Goal: Task Accomplishment & Management: Complete application form

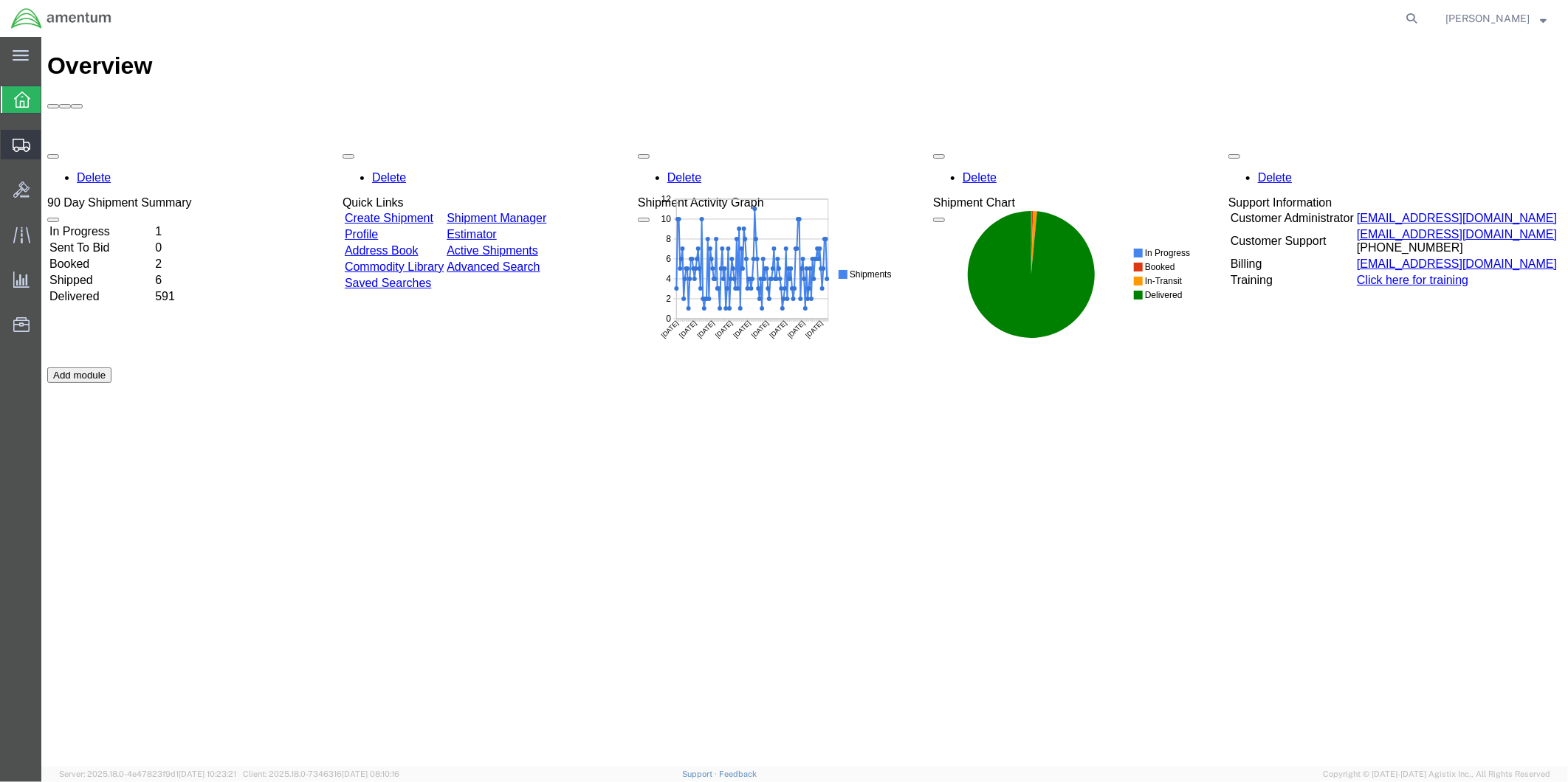
click at [0, 0] on span "Create from Template" at bounding box center [0, 0] width 0 height 0
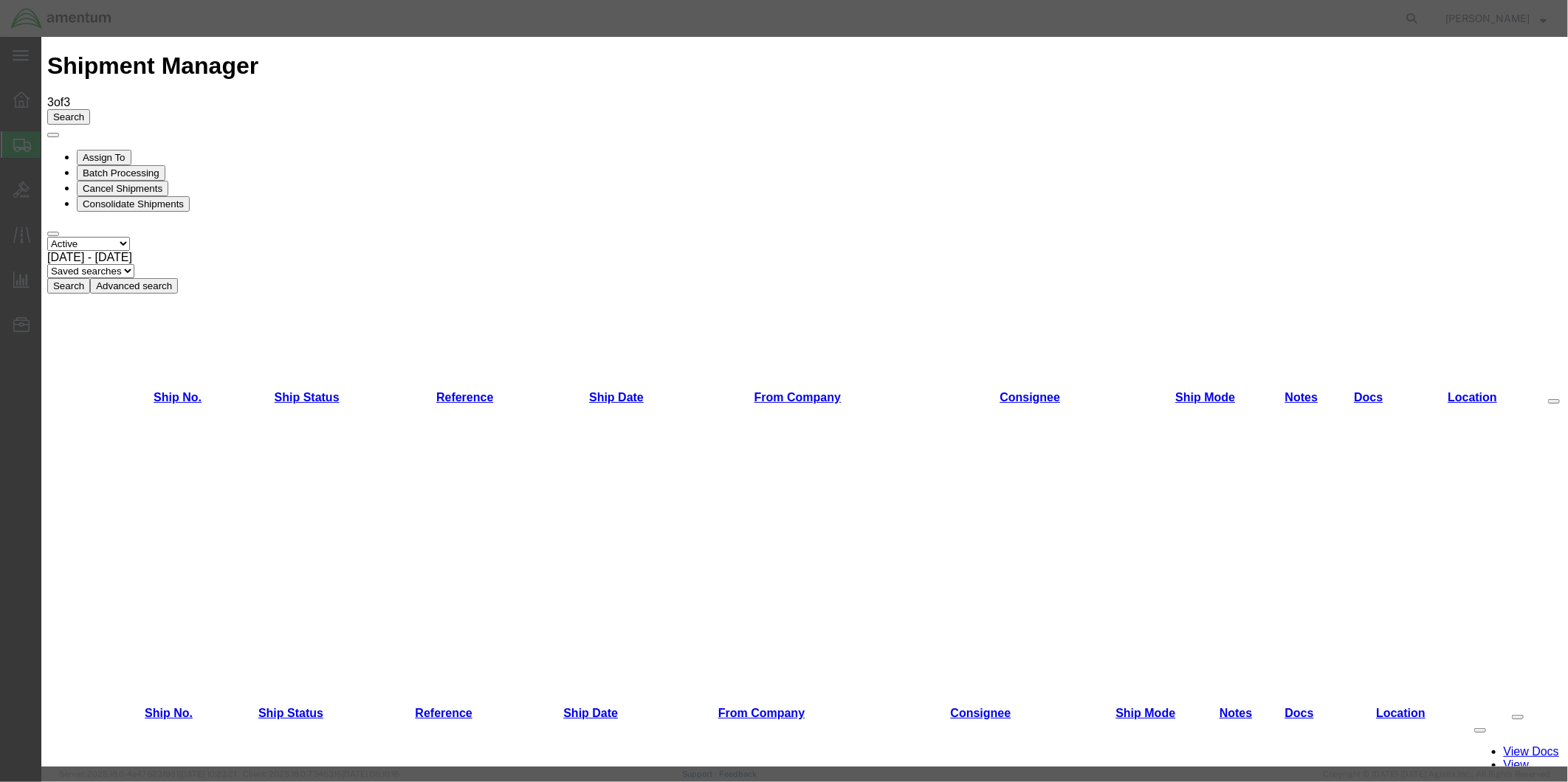
scroll to position [556, 0]
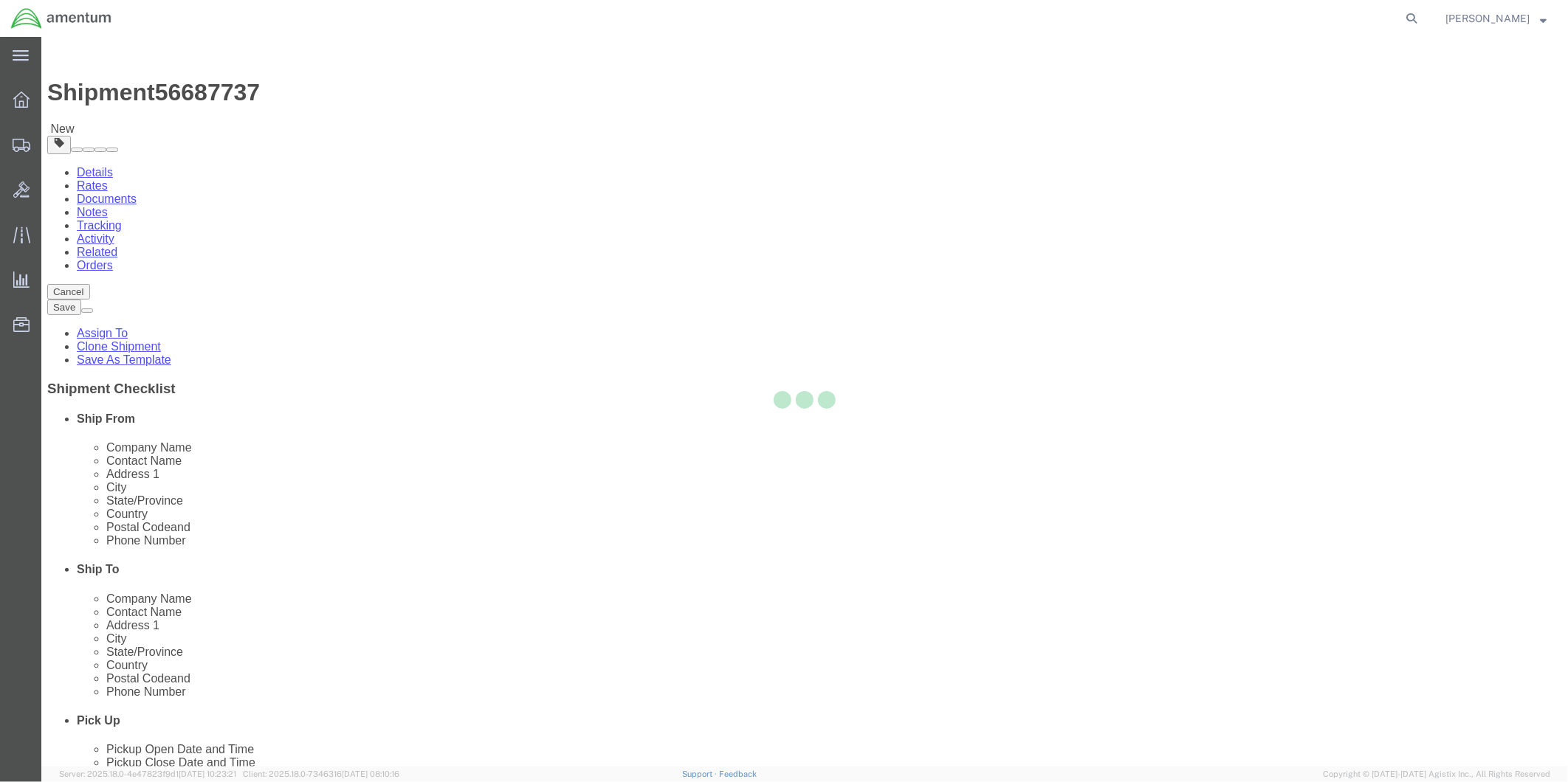
select select "49951"
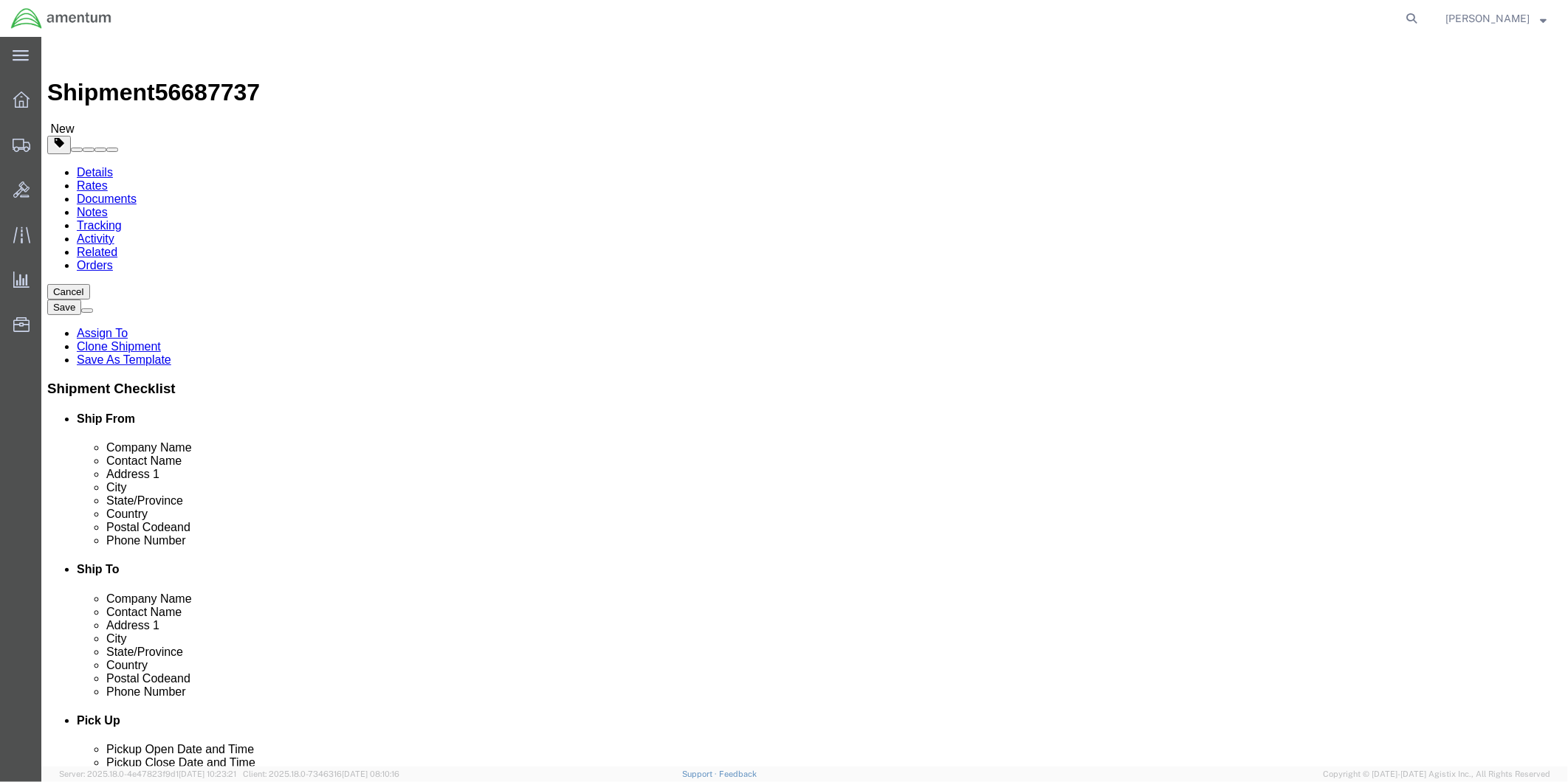
scroll to position [2706, 0]
select select "49831"
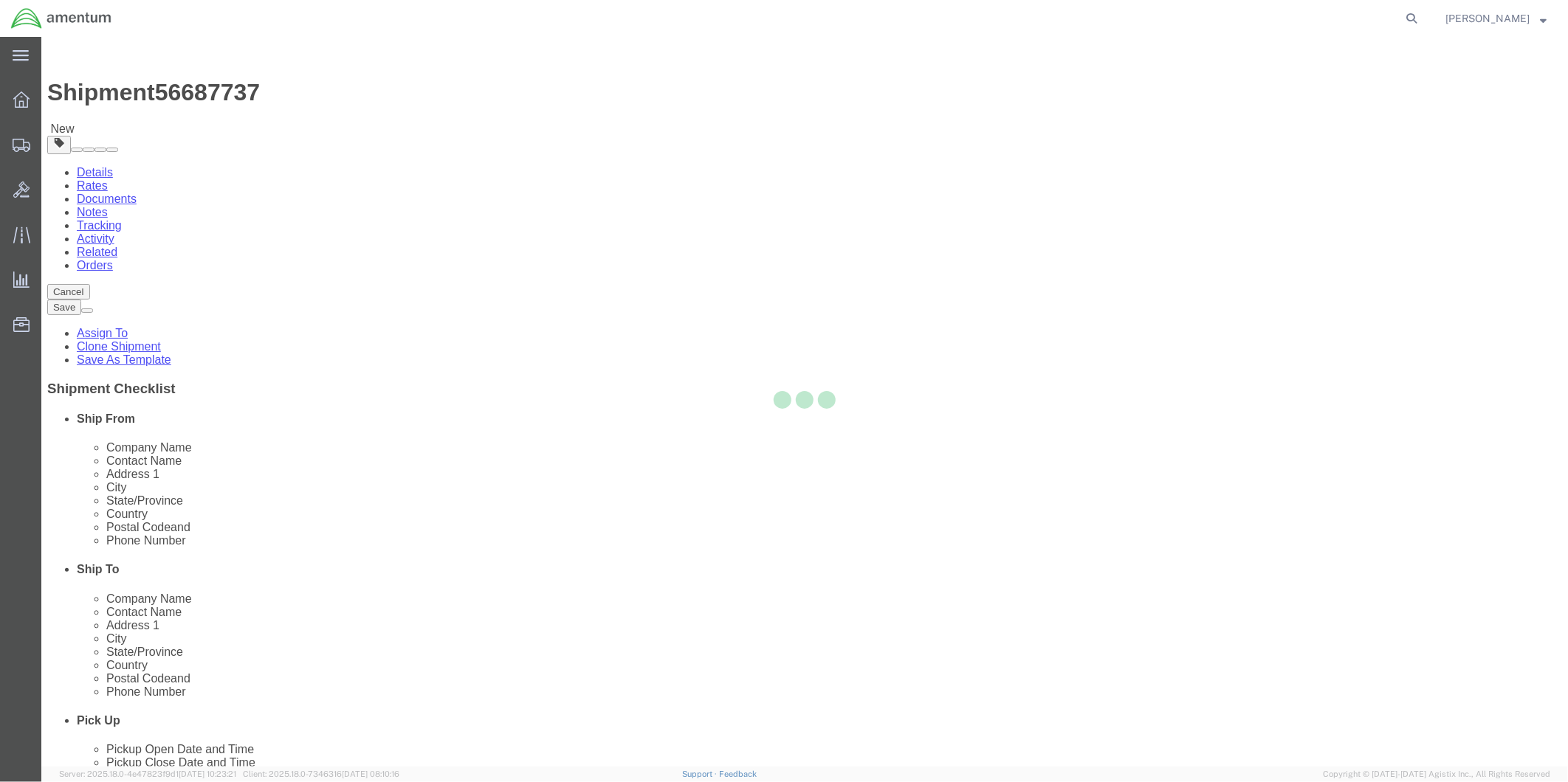
type input "Amentum Services, Inc"
type input "[PERSON_NAME]"
type input "[STREET_ADDRESS][PERSON_NAME]"
type input "[GEOGRAPHIC_DATA]"
type input "79906"
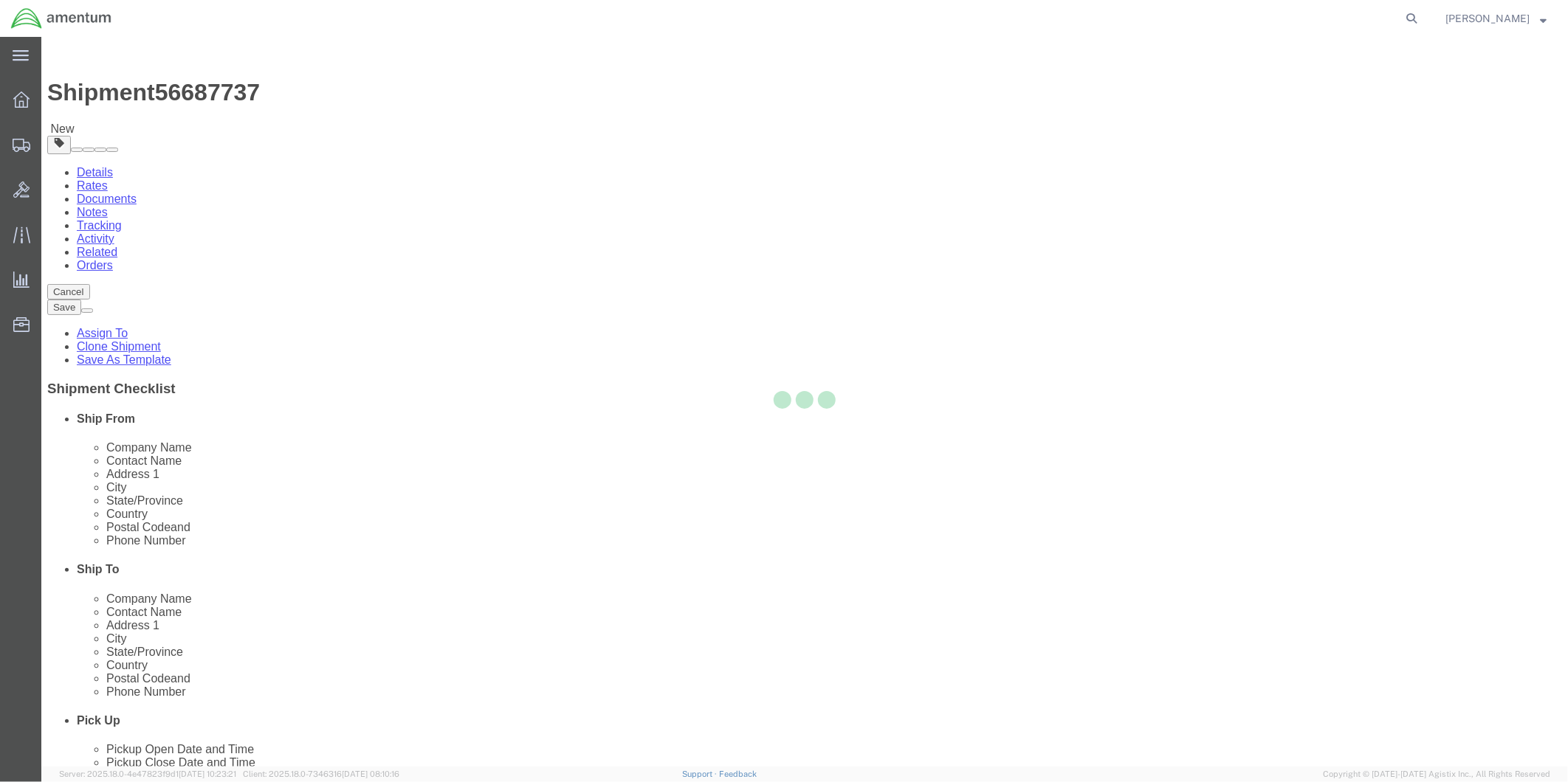
type input "[PHONE_NUMBER]"
type input "[PERSON_NAME][EMAIL_ADDRESS][PERSON_NAME][DOMAIN_NAME]"
checkbox input "true"
select select "[GEOGRAPHIC_DATA]"
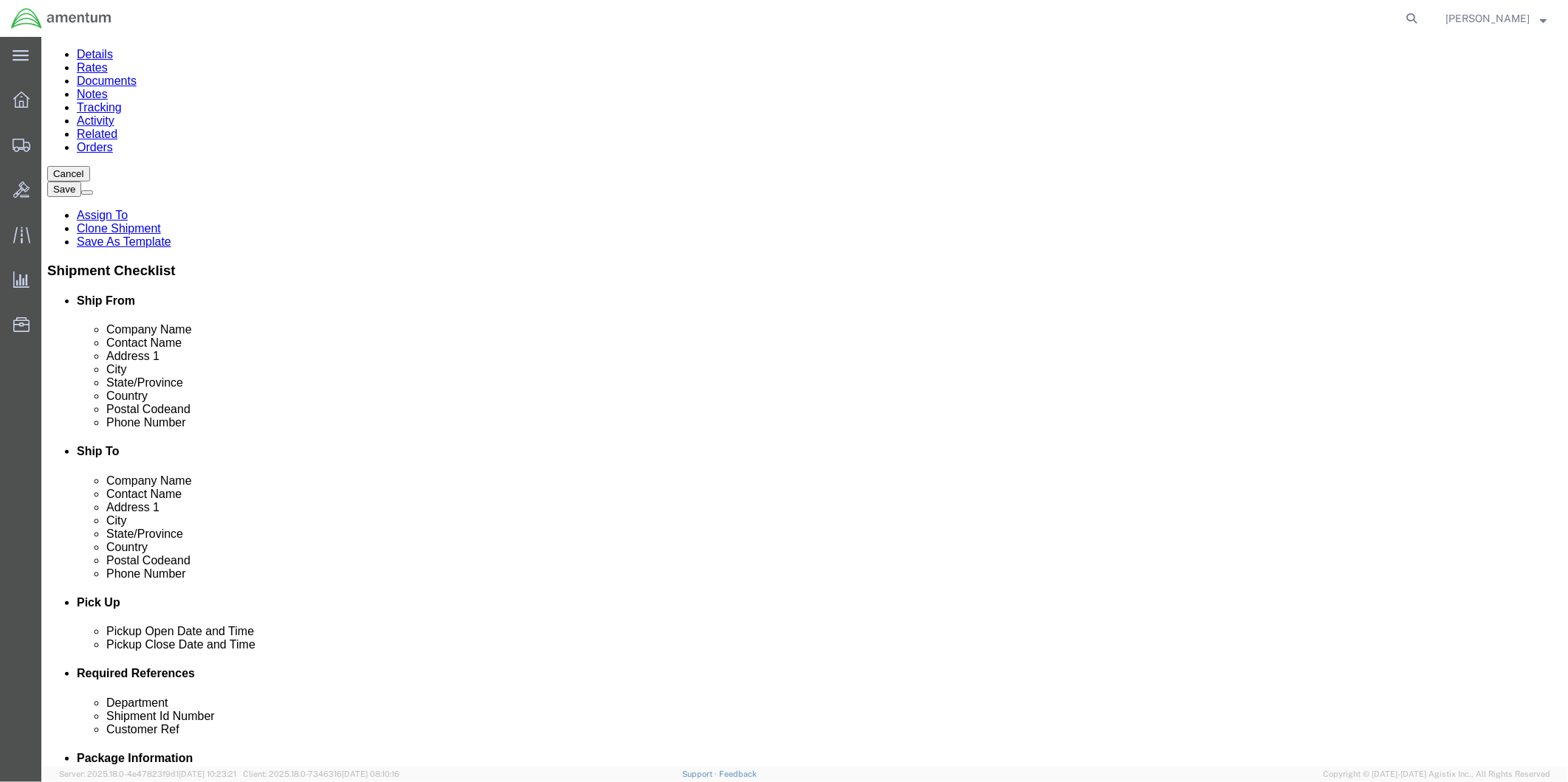
scroll to position [410, 0]
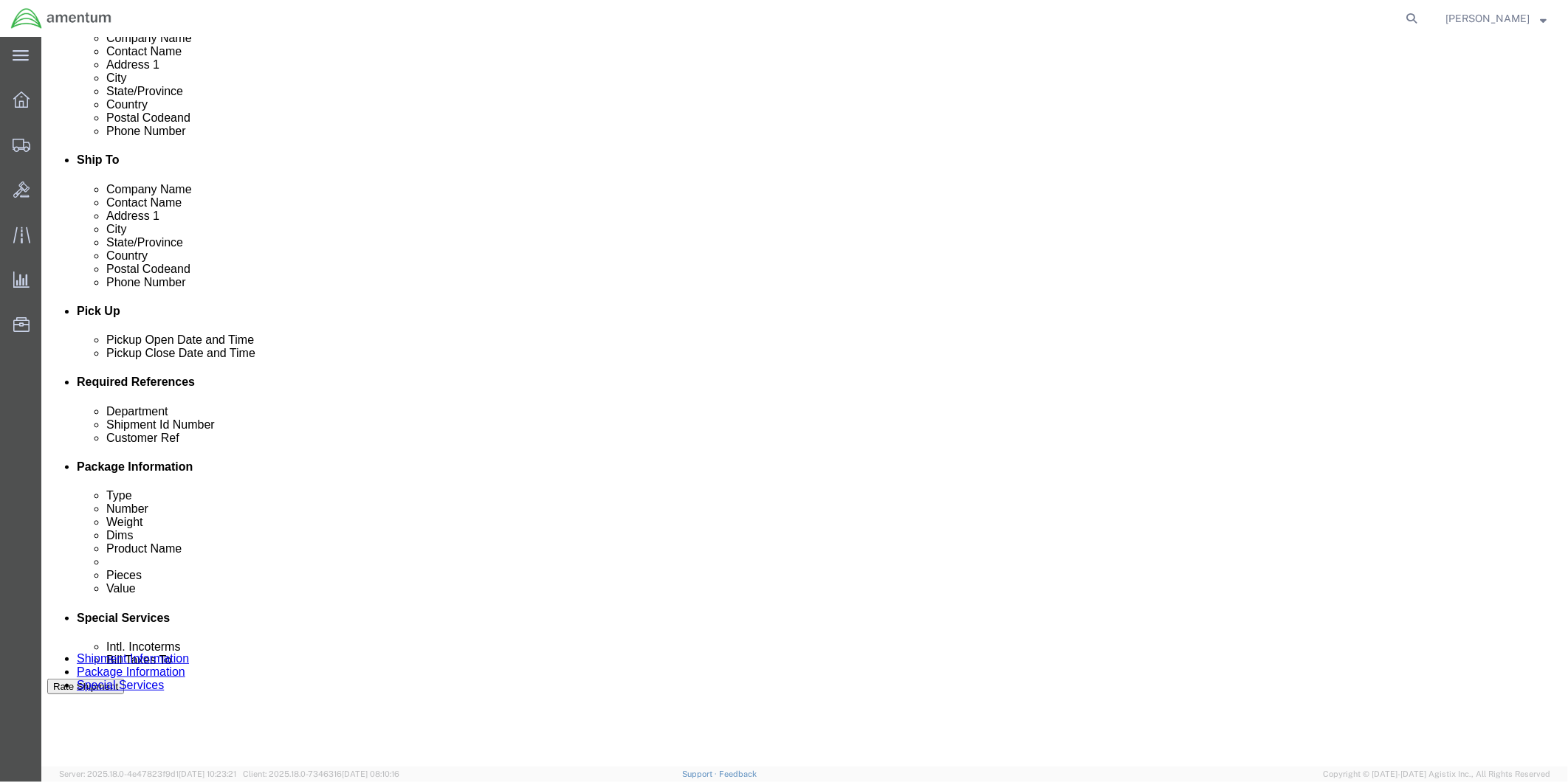
click div "[DATE] 11:20 AM"
type input "2:00 PM"
click button "Apply"
click div "[DATE] 5:30 PM"
type input "4:30 PM"
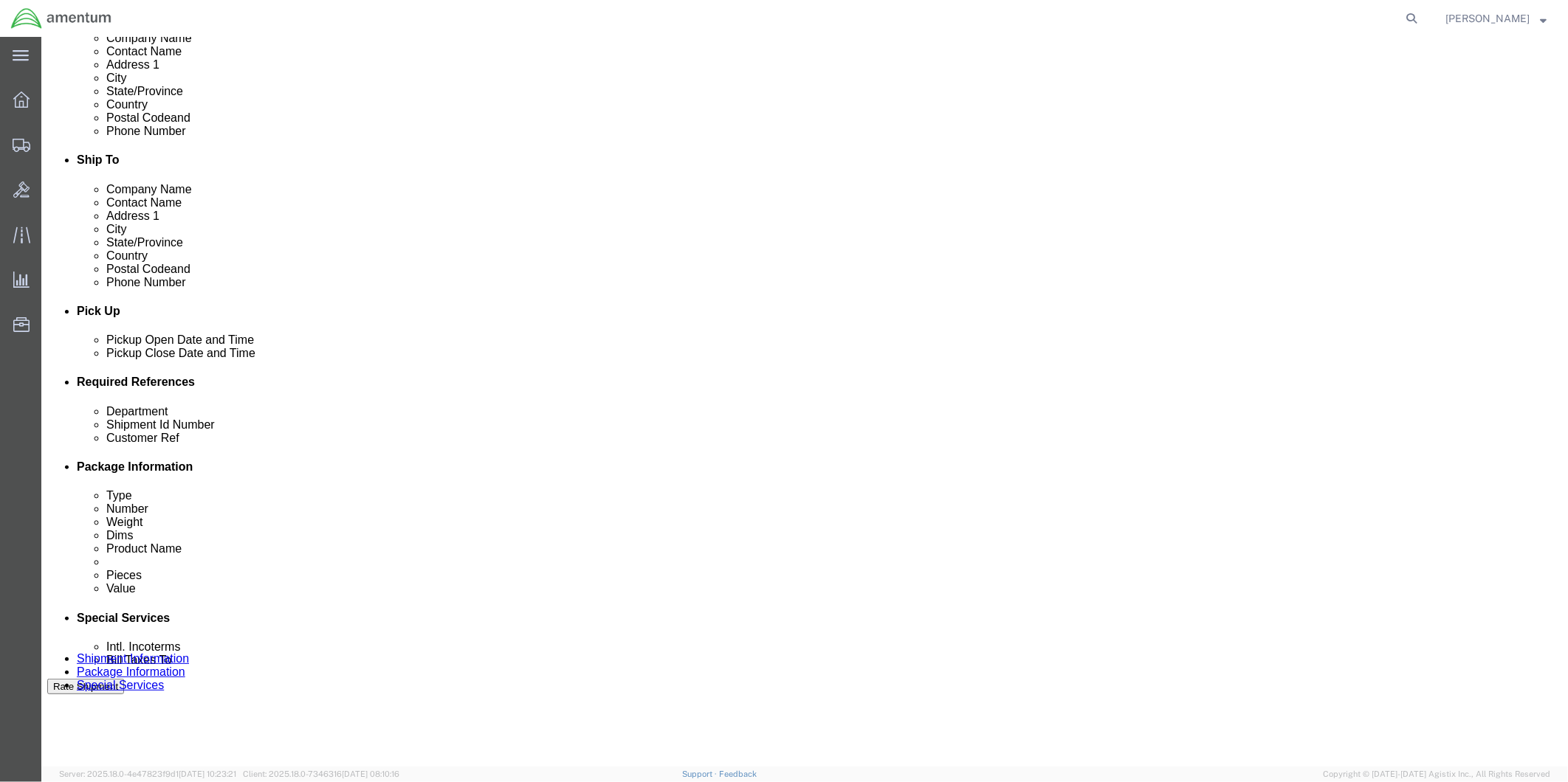
click button "Apply"
click div
click input "1:30 PM"
type input "9:00 AM"
click button "Apply"
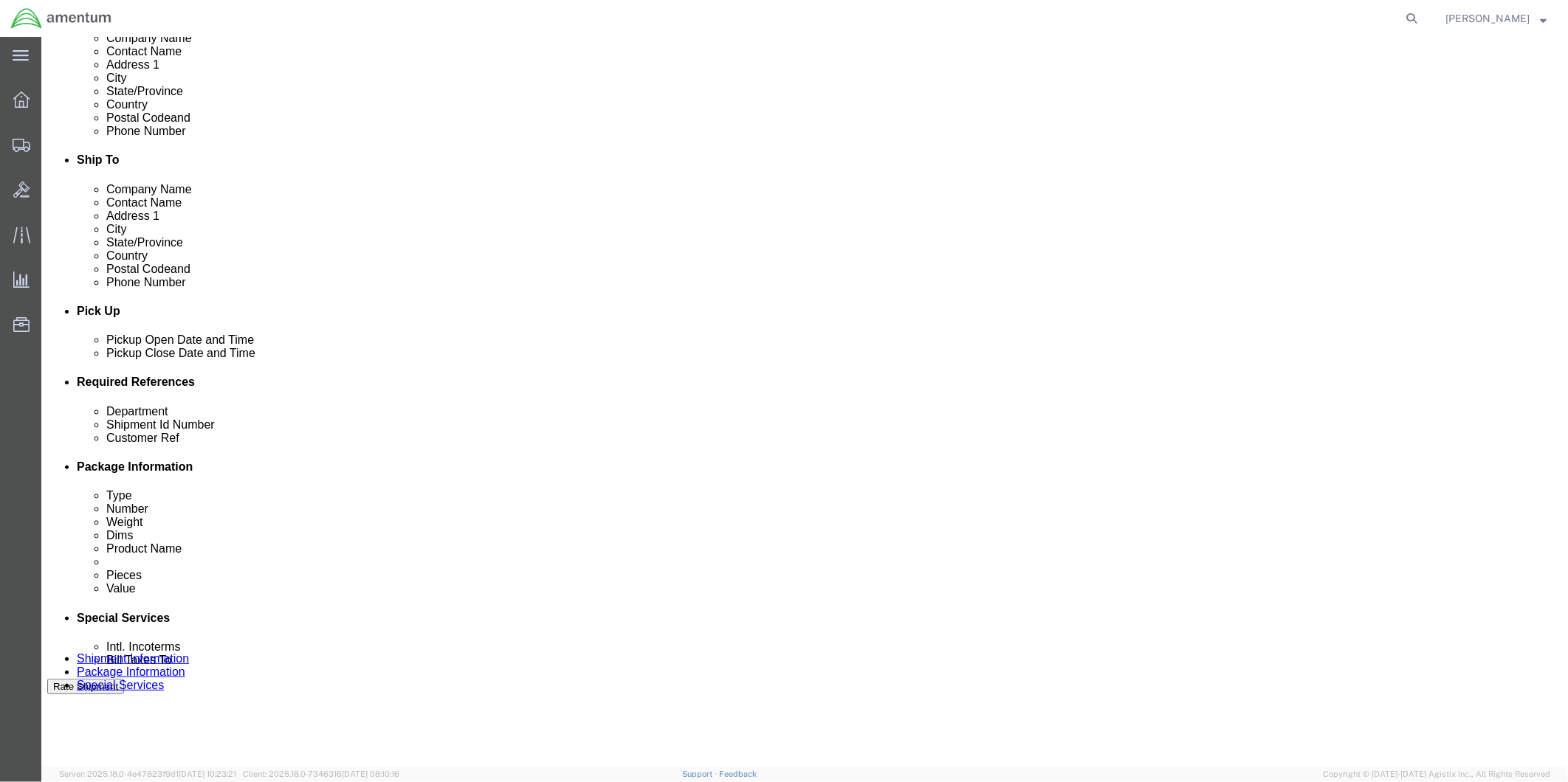
click div
type input "4:00 PM"
click button "Apply"
click input "text"
type input "95980"
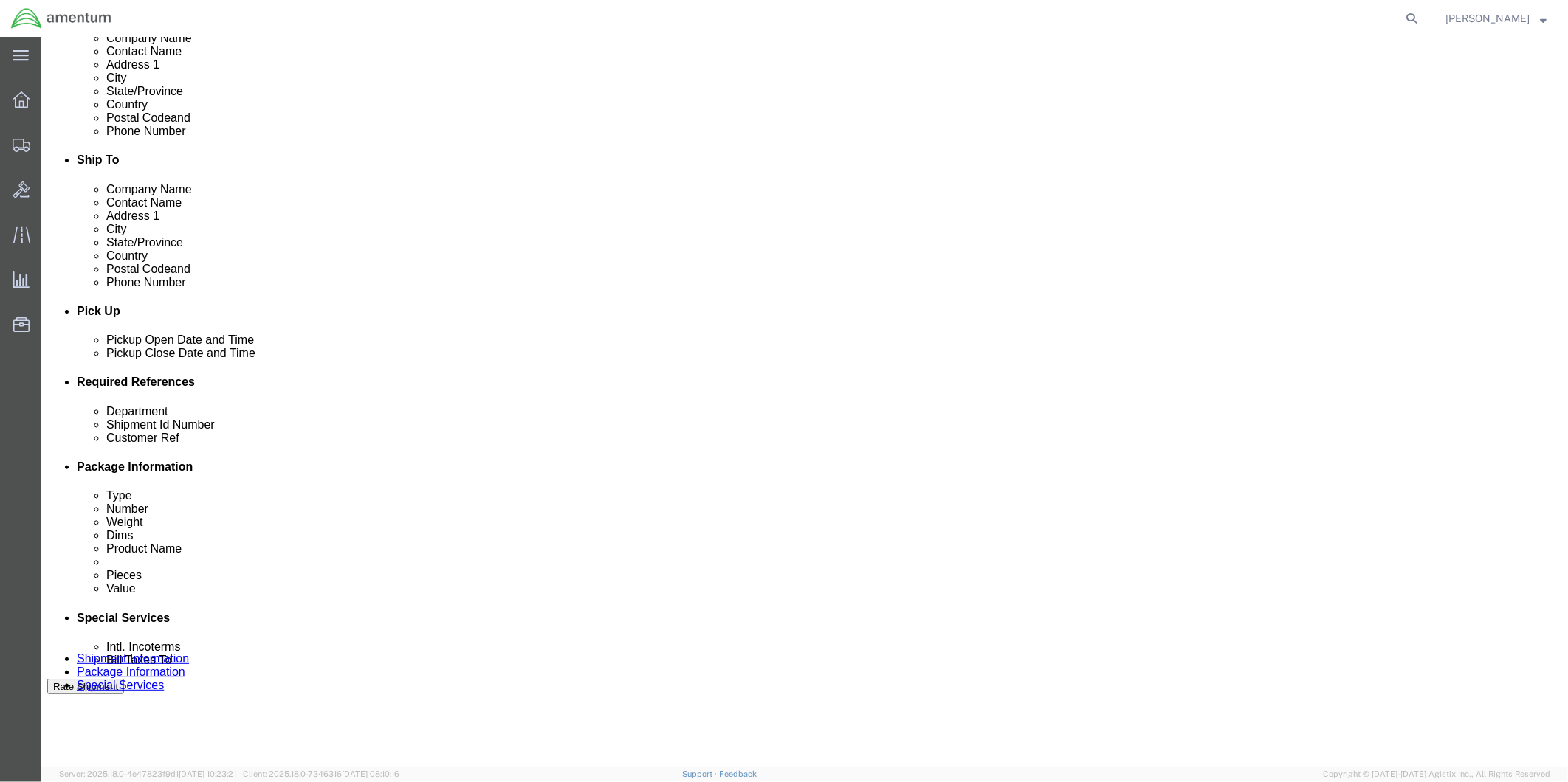
click input "text"
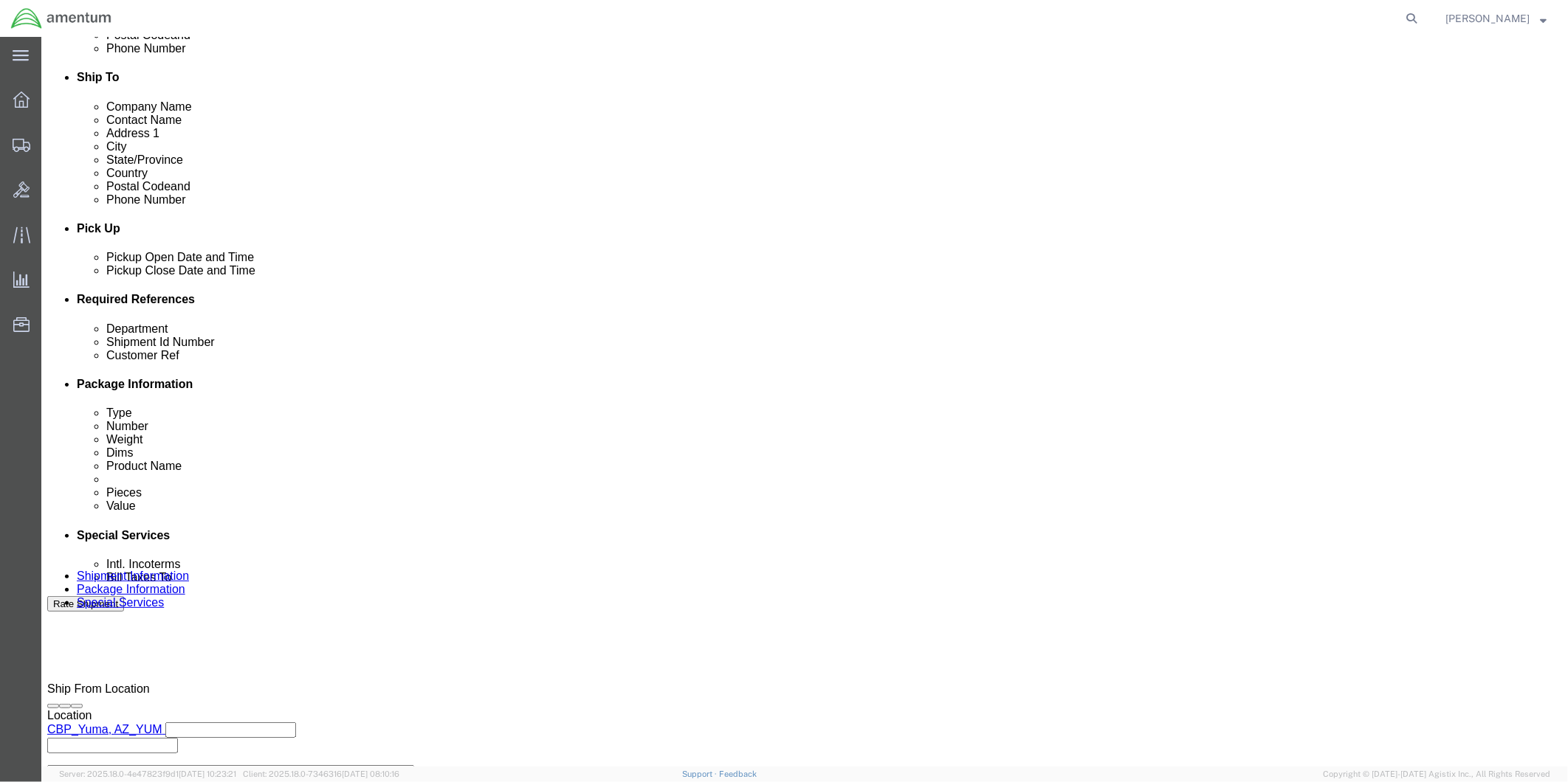
scroll to position [571, 0]
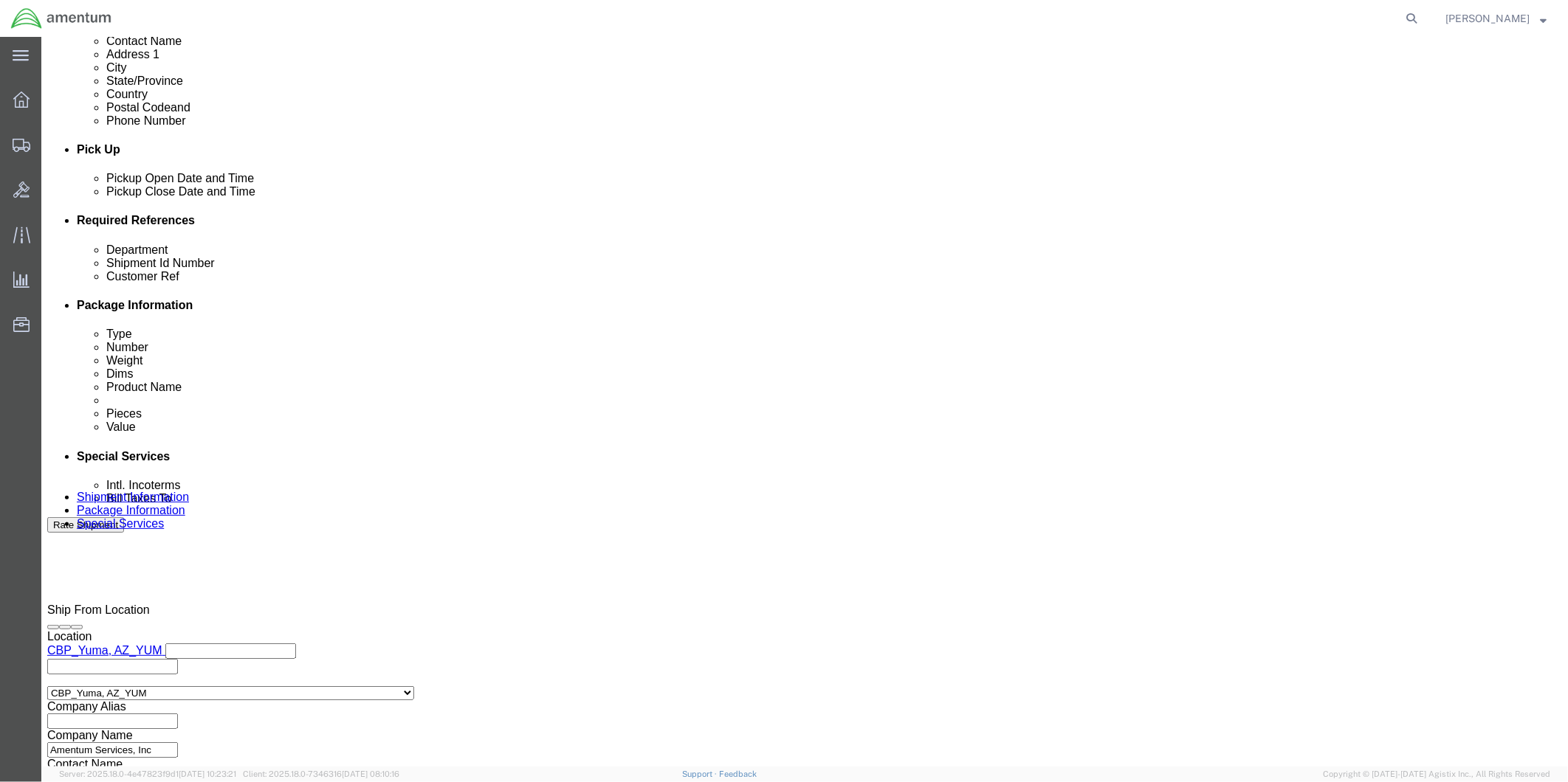
type input "95980"
click button "Continue"
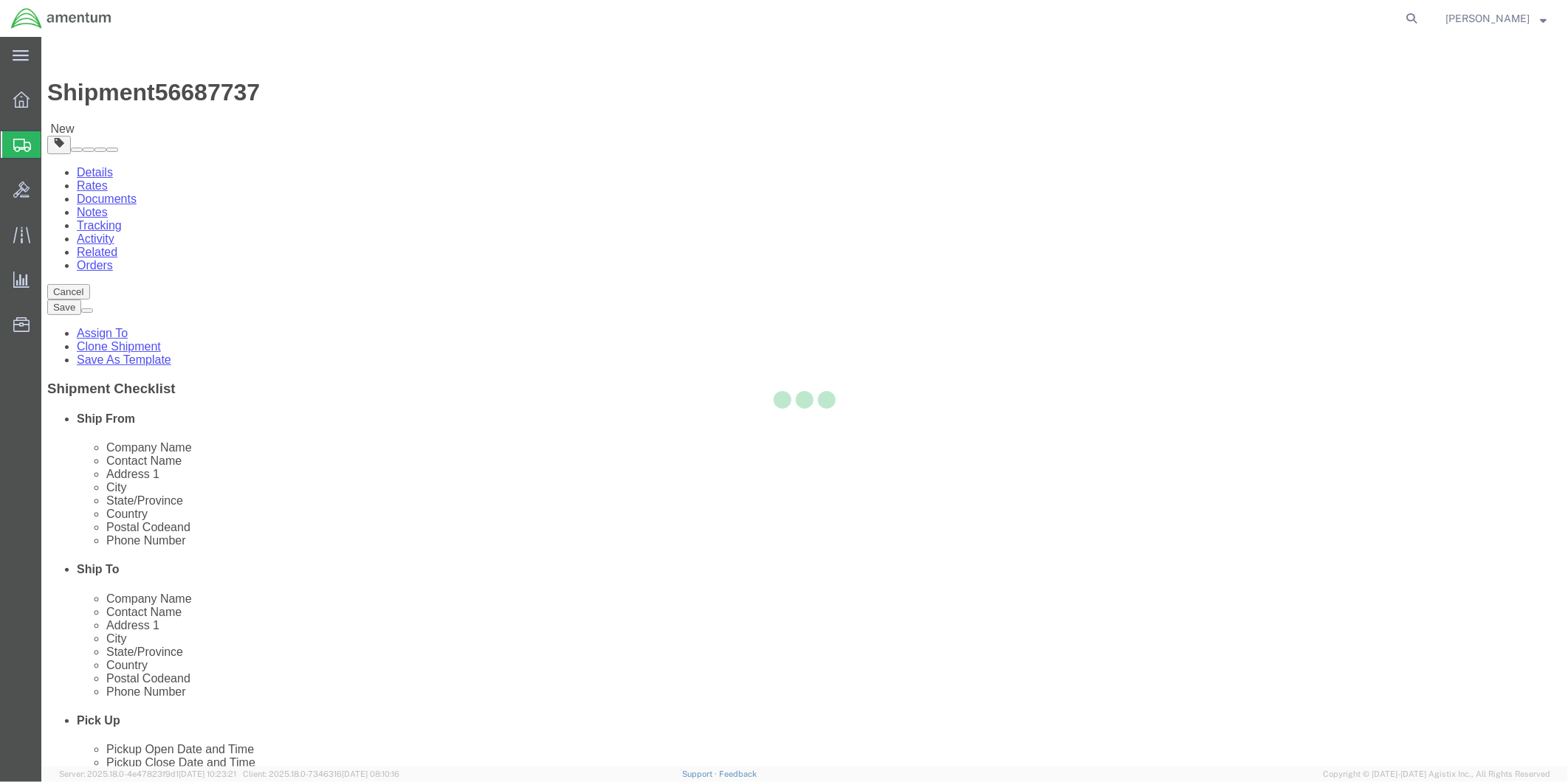
select select "CBOX"
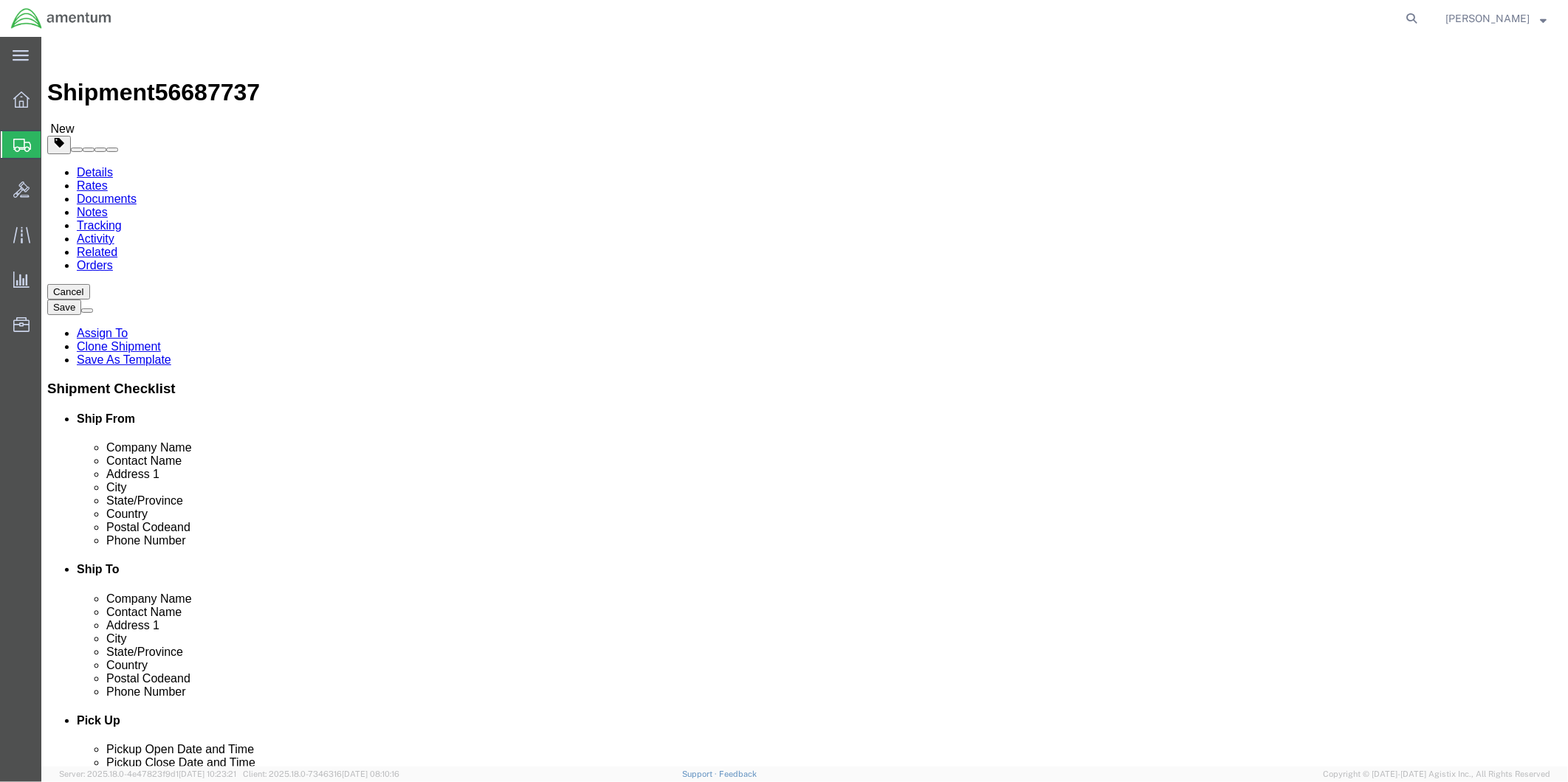
click input "text"
type input "20"
type input "12"
drag, startPoint x: 264, startPoint y: 336, endPoint x: 225, endPoint y: 338, distance: 39.1
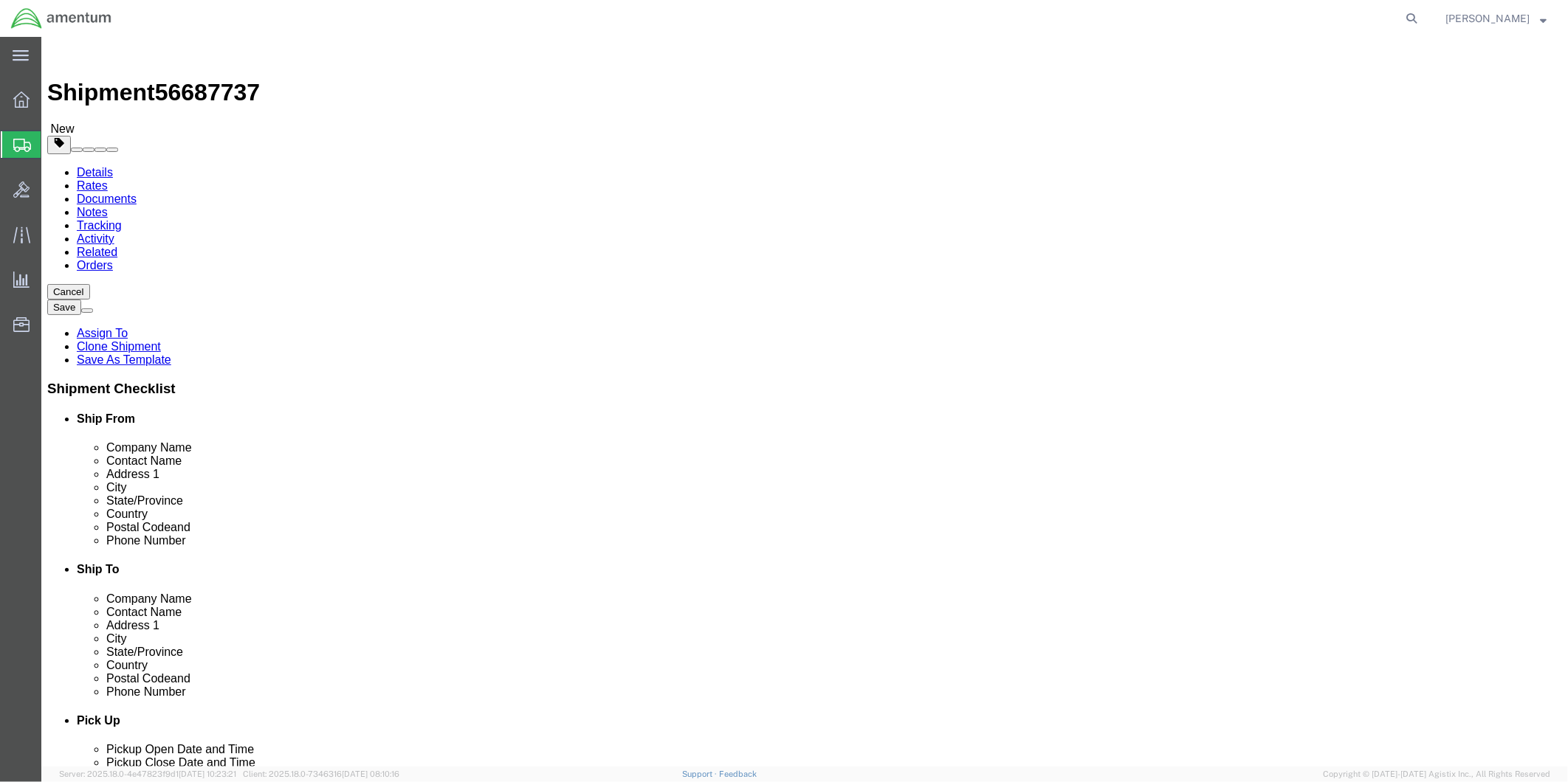
click input "0.00"
type input "13"
click link "Add Content"
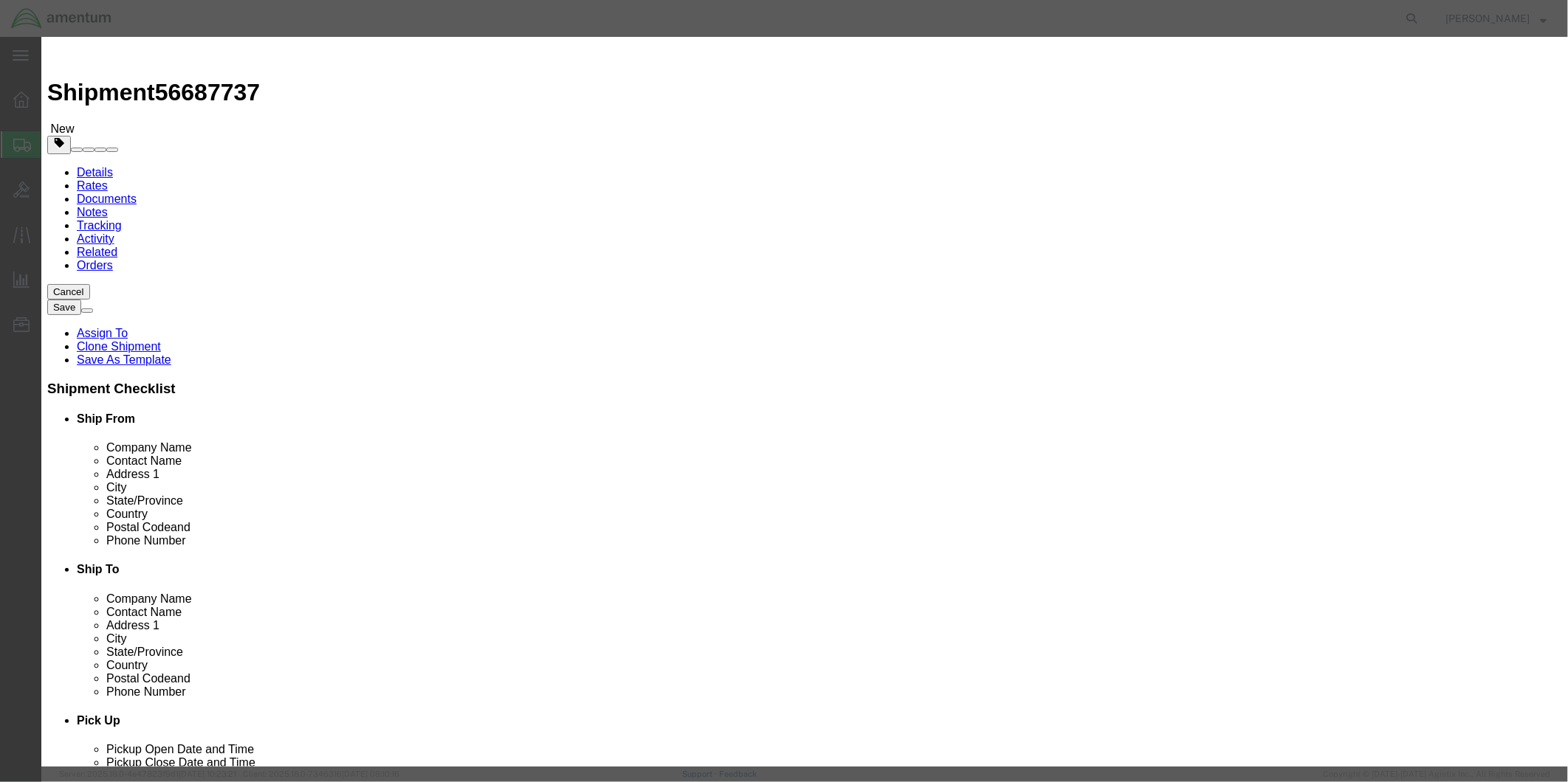
click input "text"
type input "NAV INDICATOR"
click div "Commodity library Product Name NAV INDICATOR Pieces 0 Select Bag Barrels 100Boa…"
drag, startPoint x: 528, startPoint y: 146, endPoint x: 508, endPoint y: 142, distance: 20.4
click input "0"
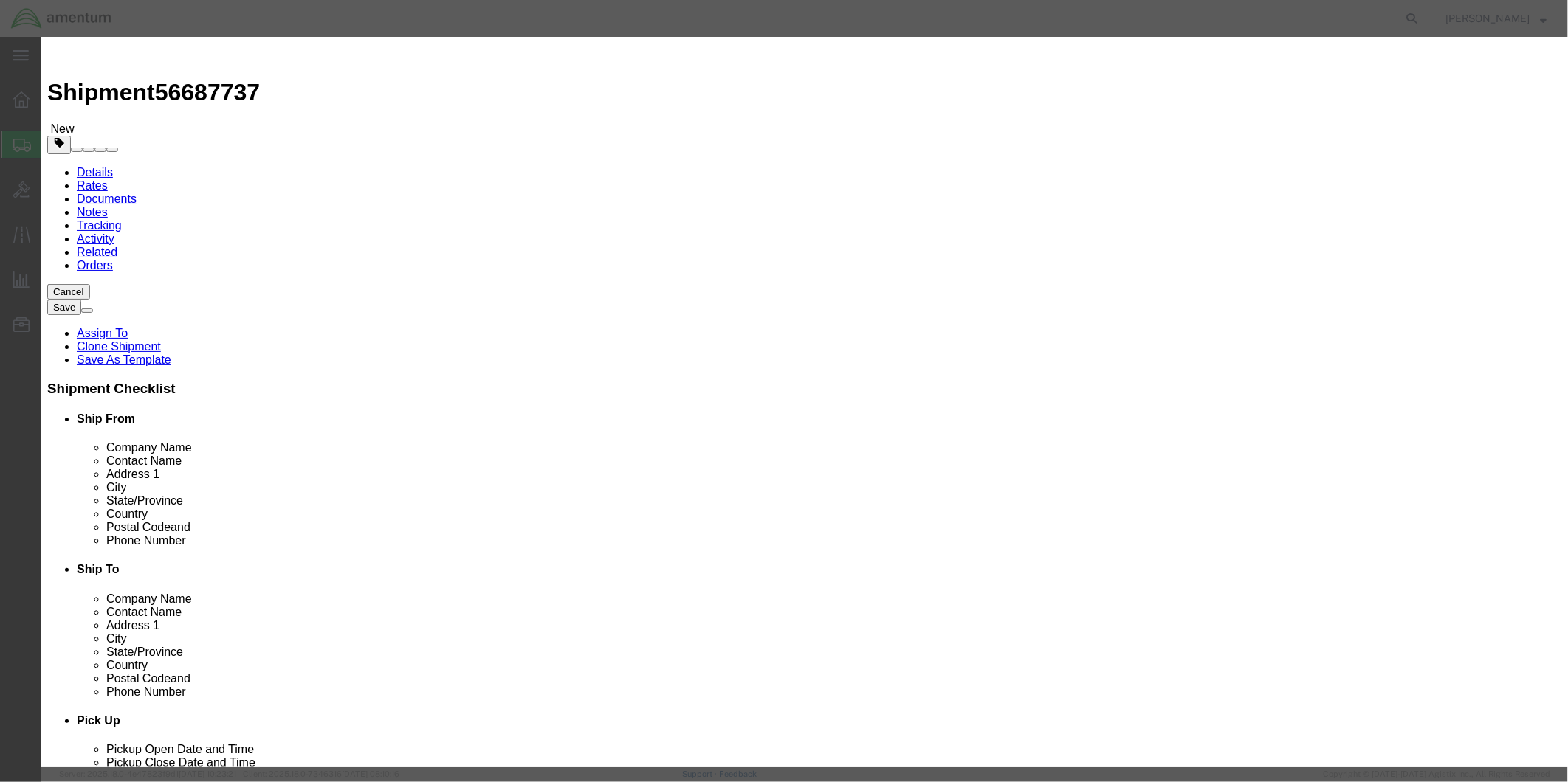
type input "1"
click input "text"
type input "1795.00"
select select "USD"
drag, startPoint x: 595, startPoint y: 116, endPoint x: 508, endPoint y: 109, distance: 87.3
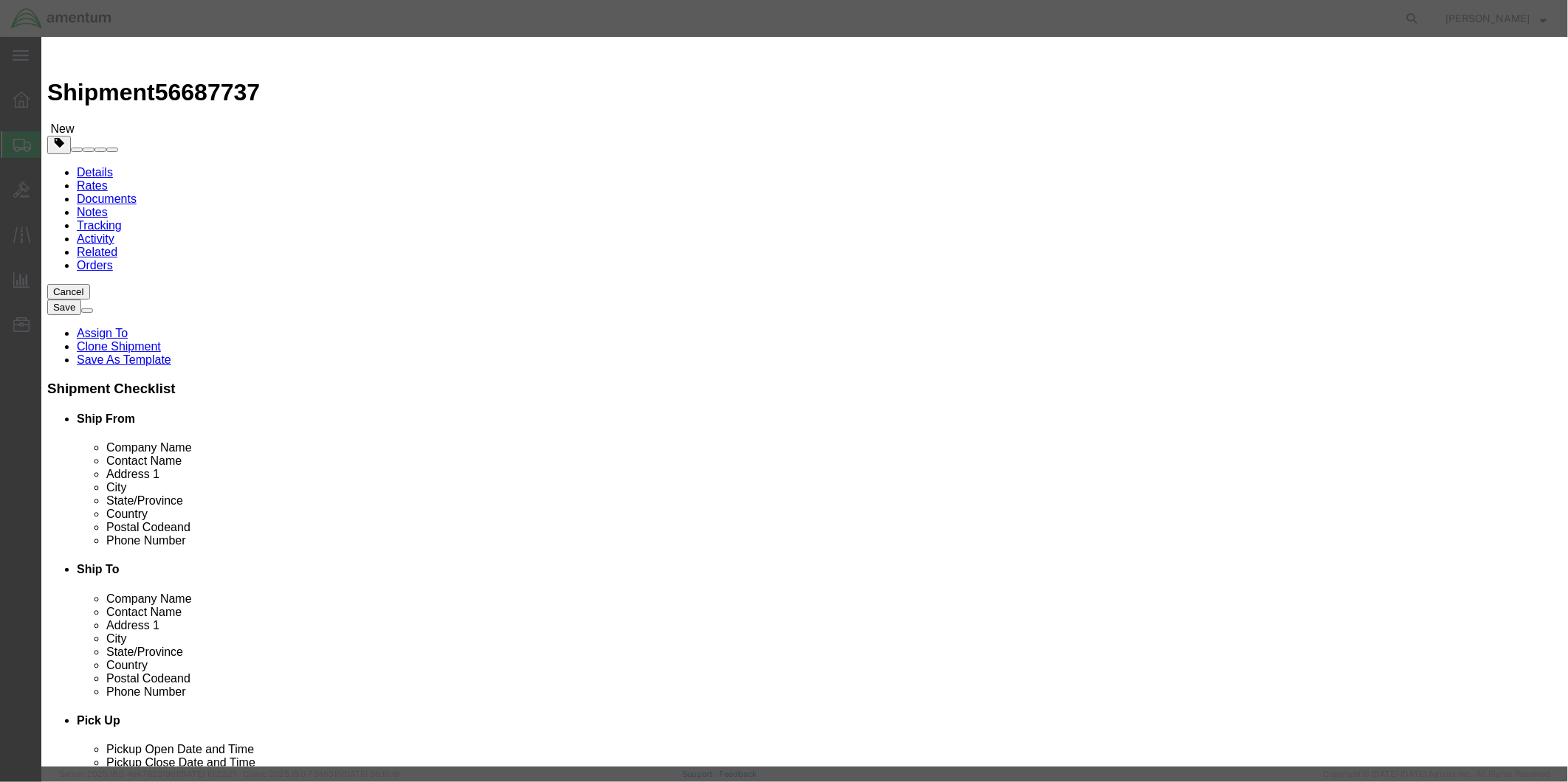
click input "NAV INDICATOR"
click textarea
paste textarea "NAV INDICATOR"
type textarea "NAV INDICATOR"
click input "text"
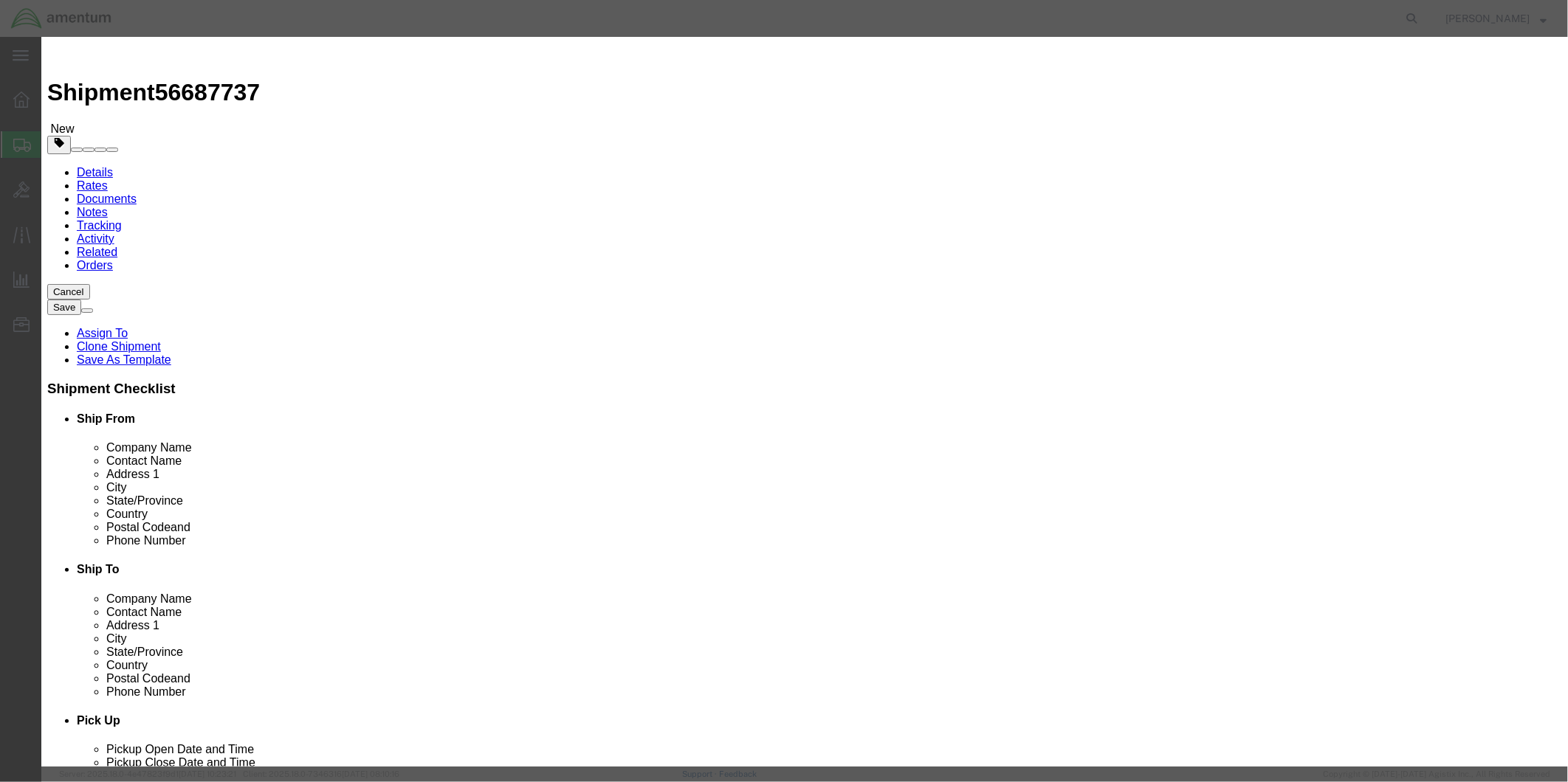
type input "85167"
click button "Save & Add Another"
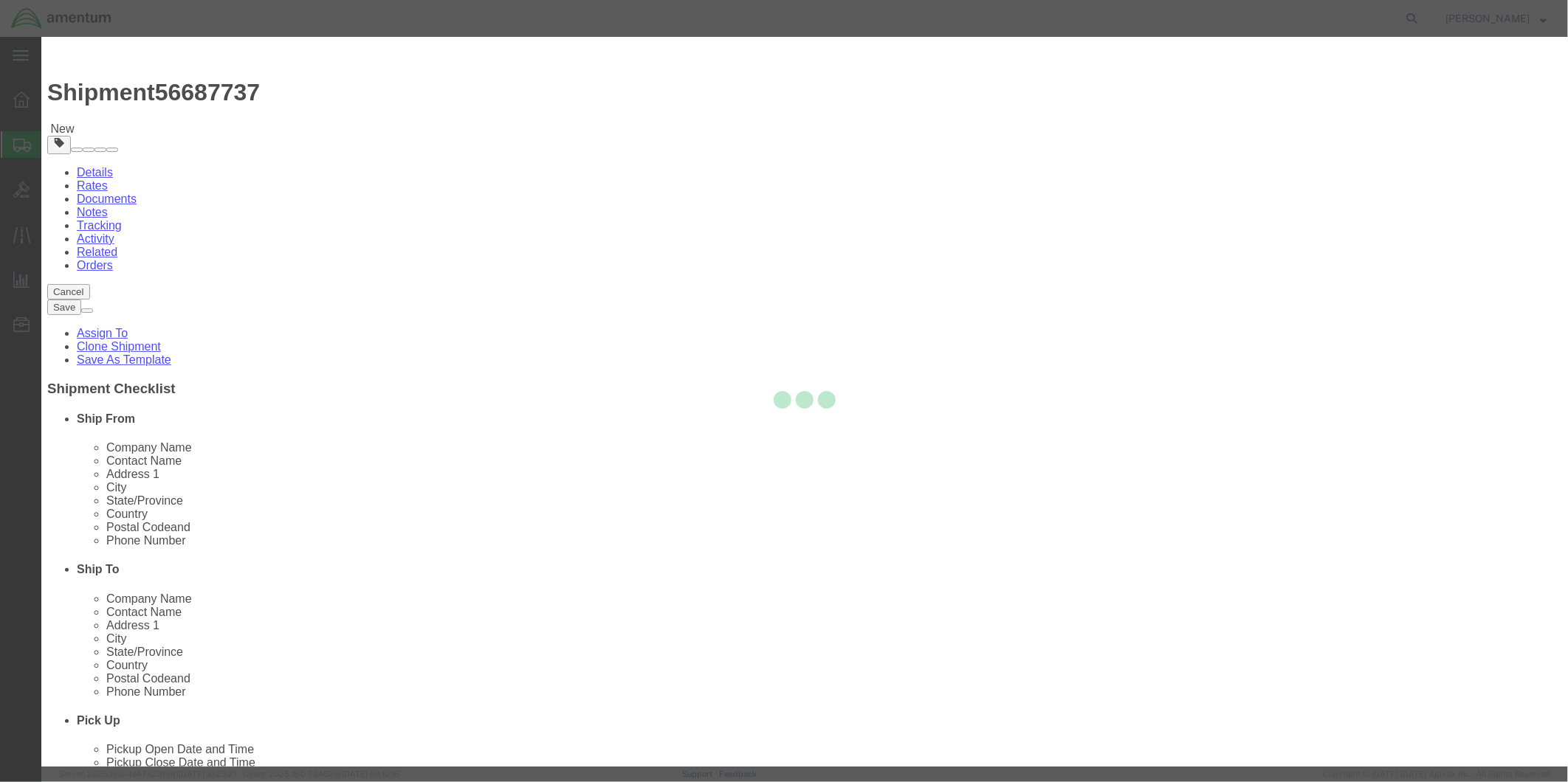
select select "EA"
select select "USD"
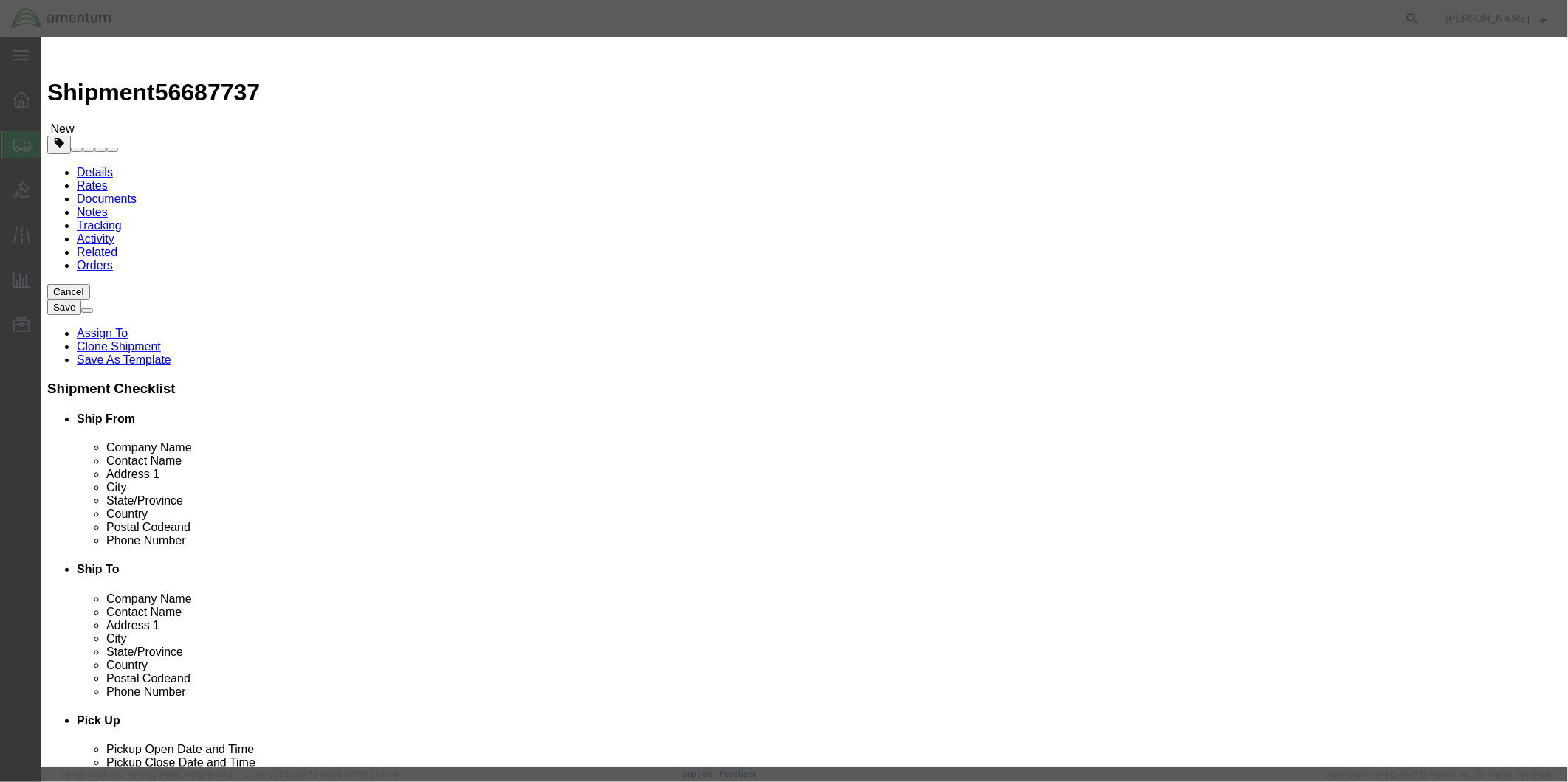
click input "text"
type input "OIL COOLER MOTOR"
click div "Commodity library"
click input "text"
type input "1"
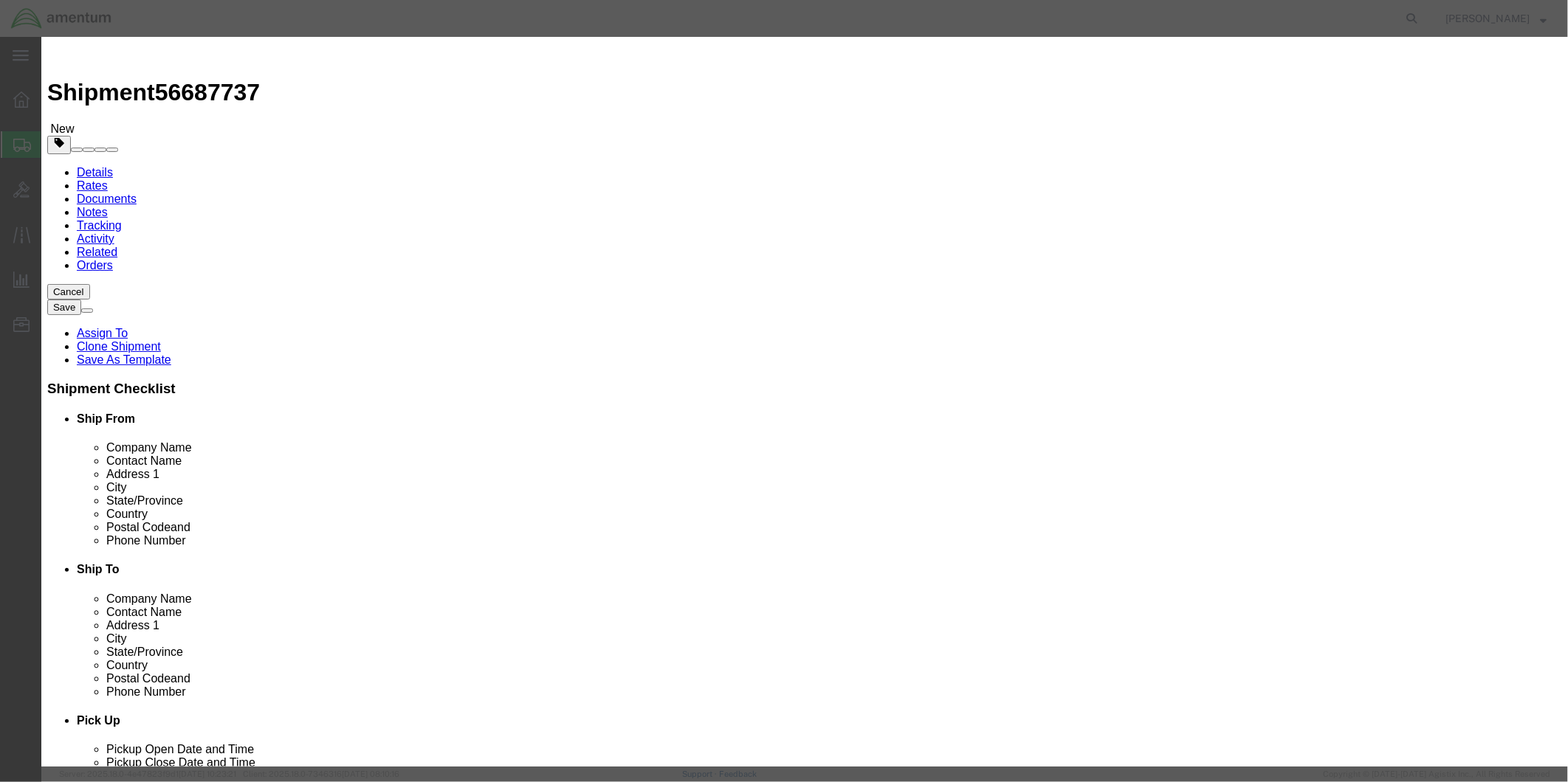
click input "text"
type input "2485.00"
drag, startPoint x: 641, startPoint y: 112, endPoint x: 510, endPoint y: 108, distance: 131.1
click input "OIL COOLER MOTOR"
click textarea
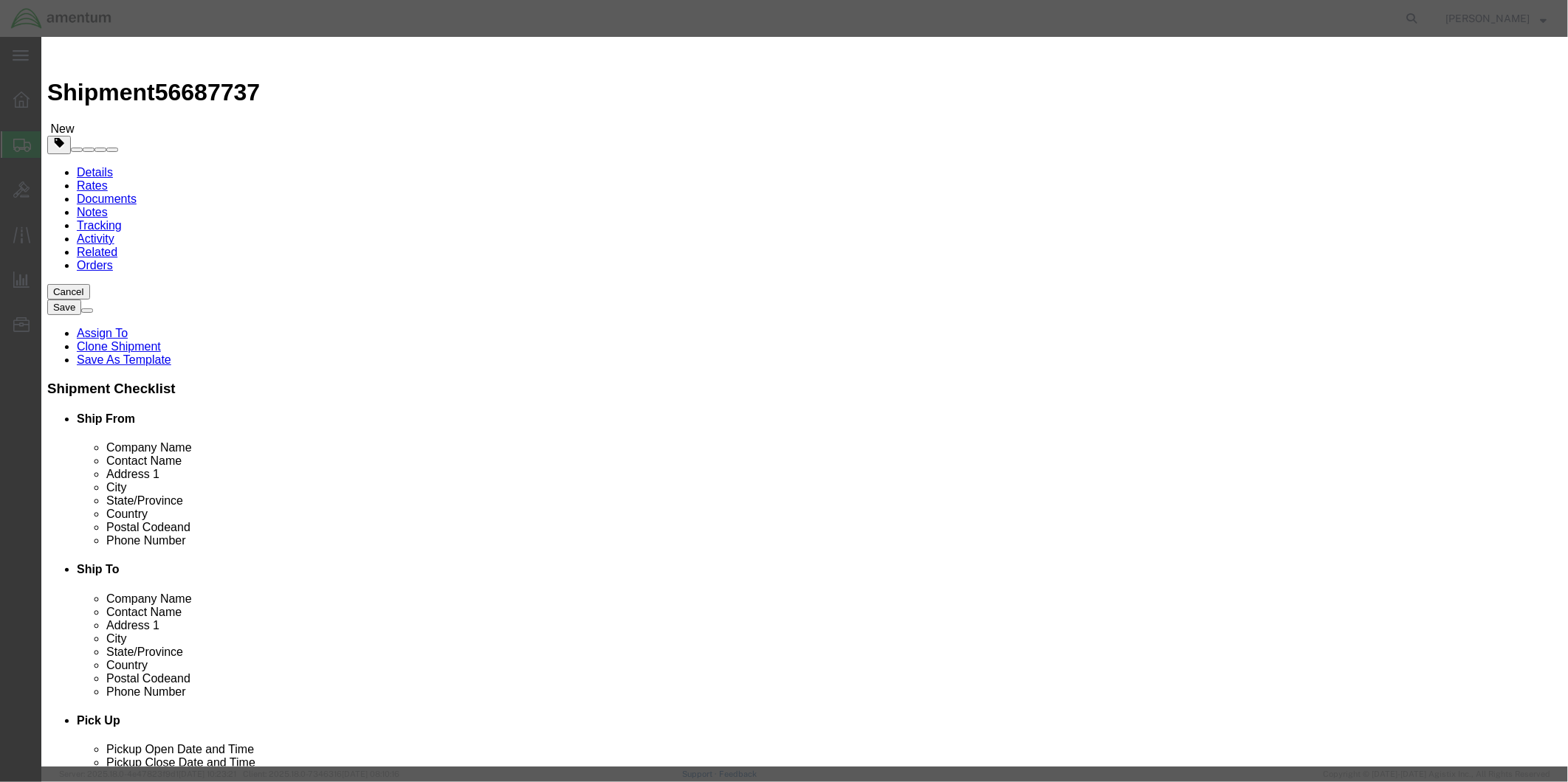
paste textarea "OIL COOLER MOTOR"
type textarea "OIL COOLER MOTOR"
click input "text"
type input "4665"
click button "Save & Close"
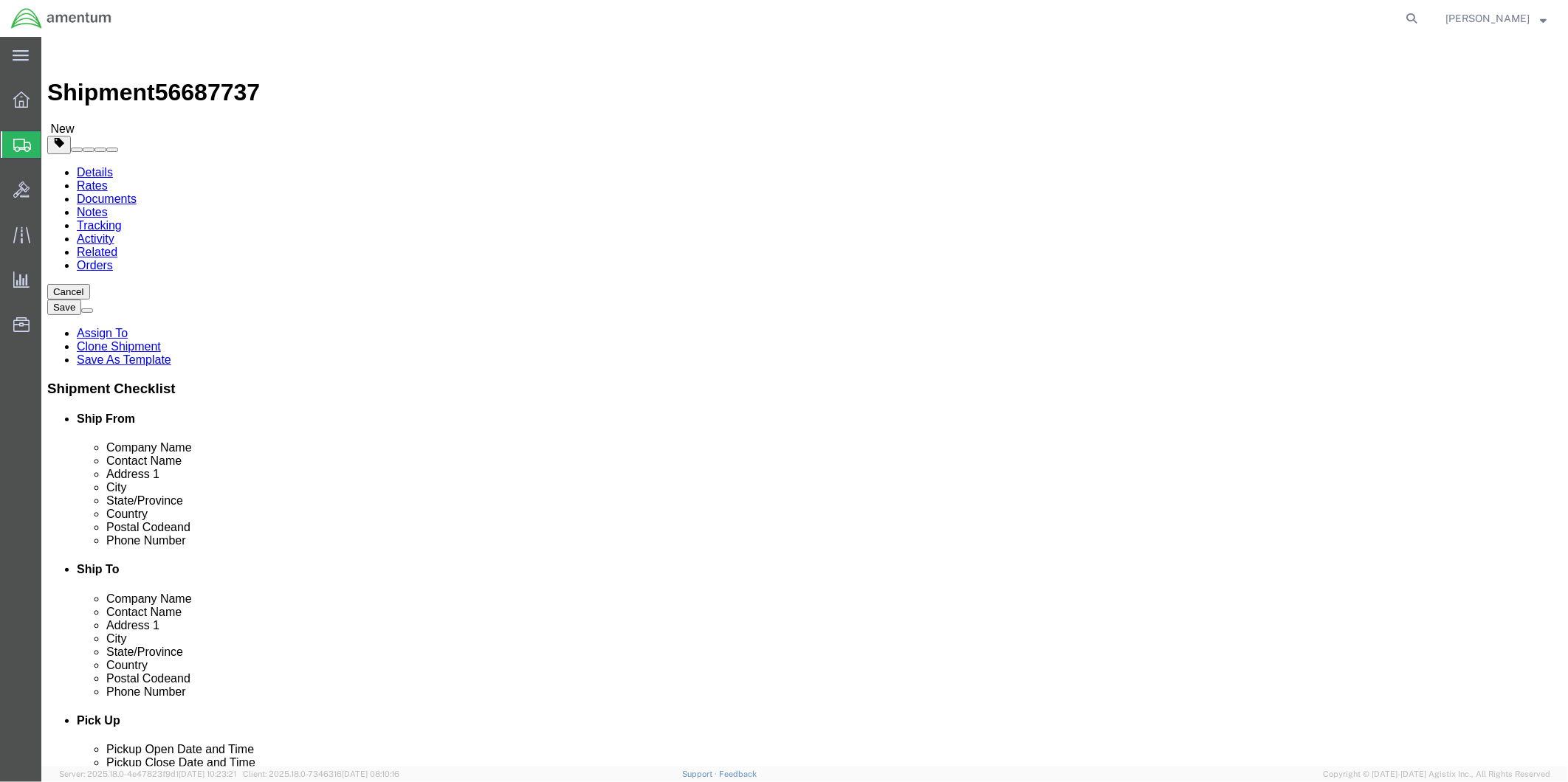
click button "Rate Shipment"
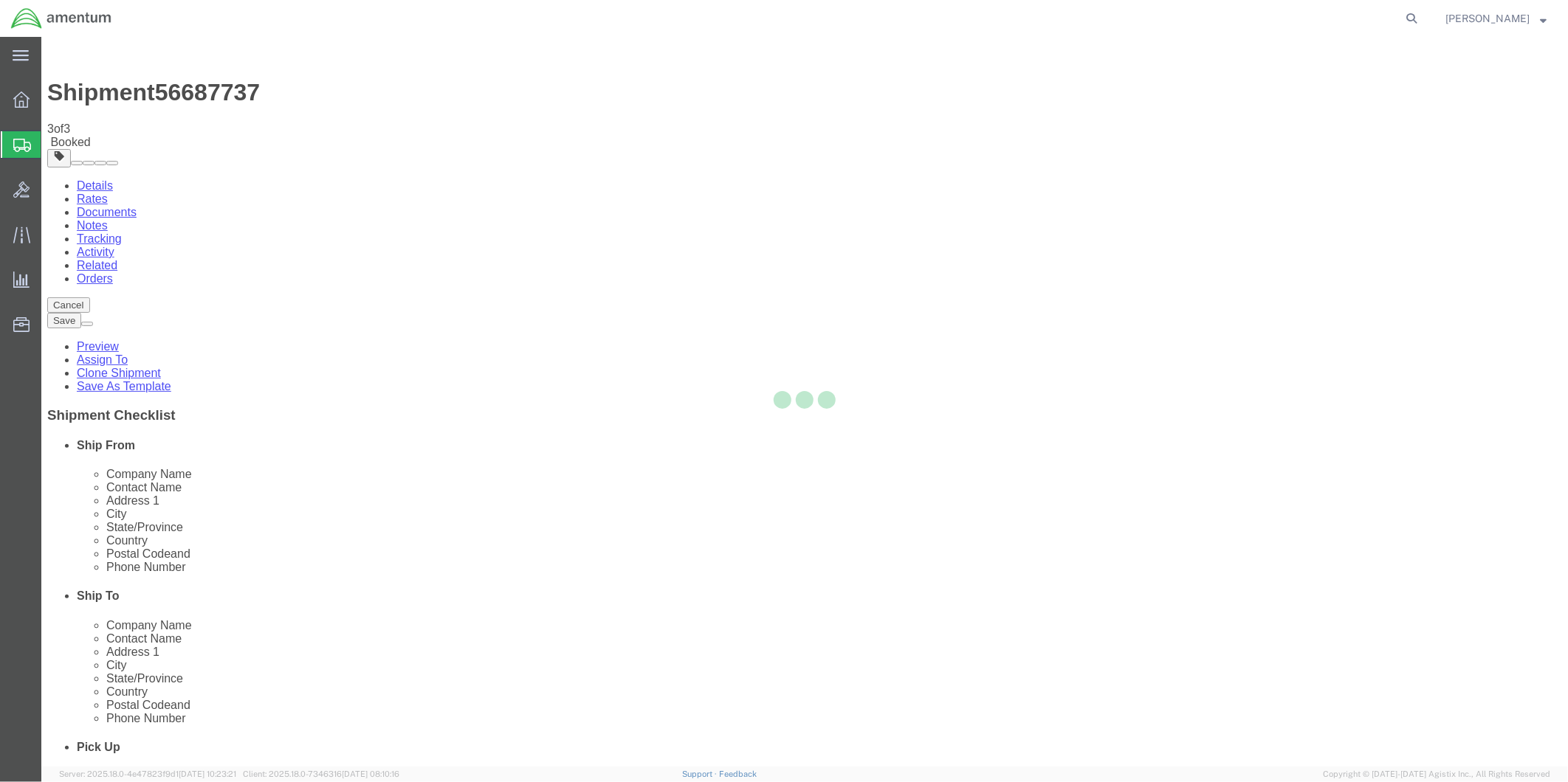
click at [787, 232] on div at bounding box center [804, 402] width 1526 height 730
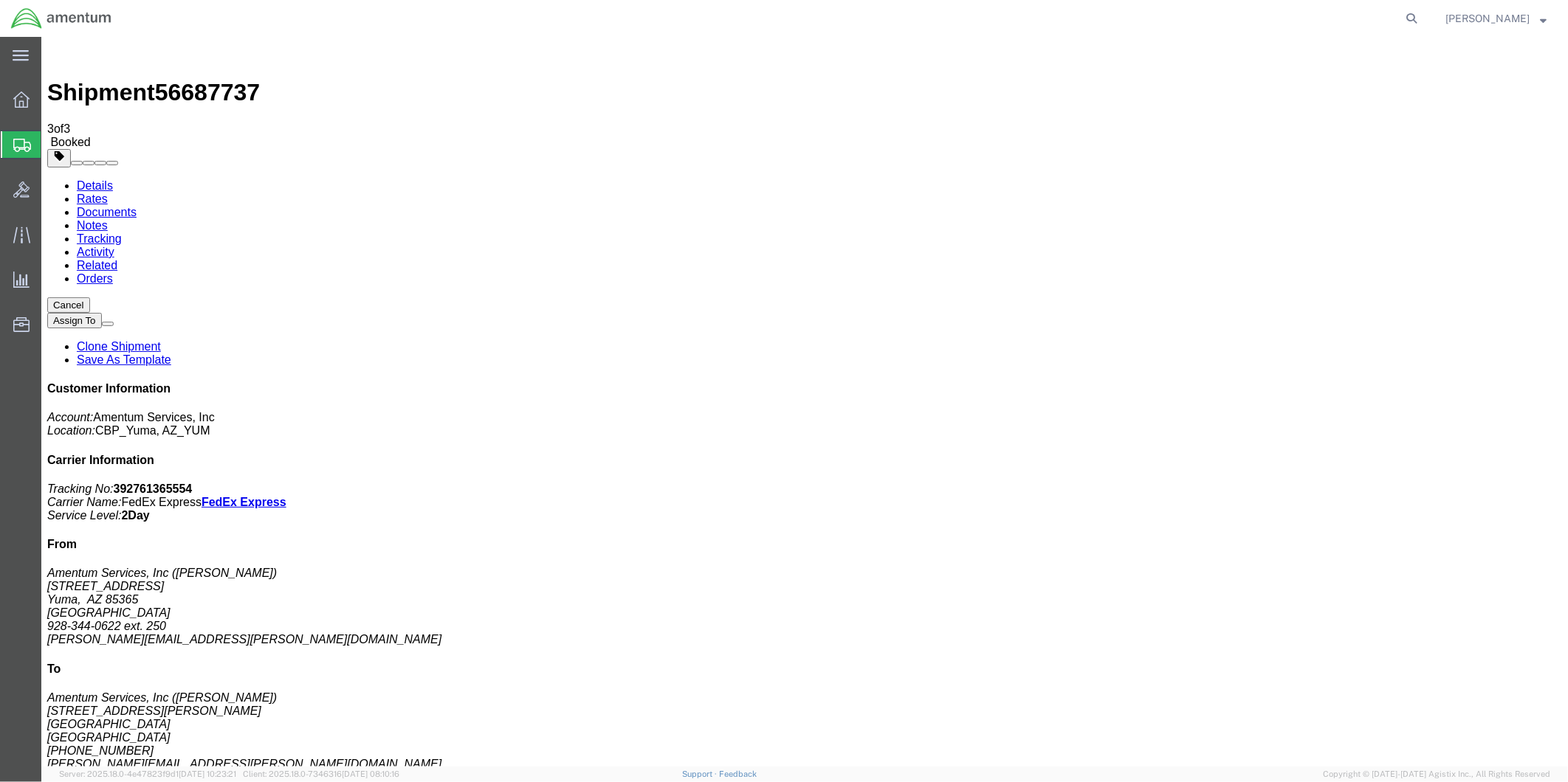
click at [92, 179] on link "Details" at bounding box center [94, 185] width 36 height 13
click link "Schedule pickup request"
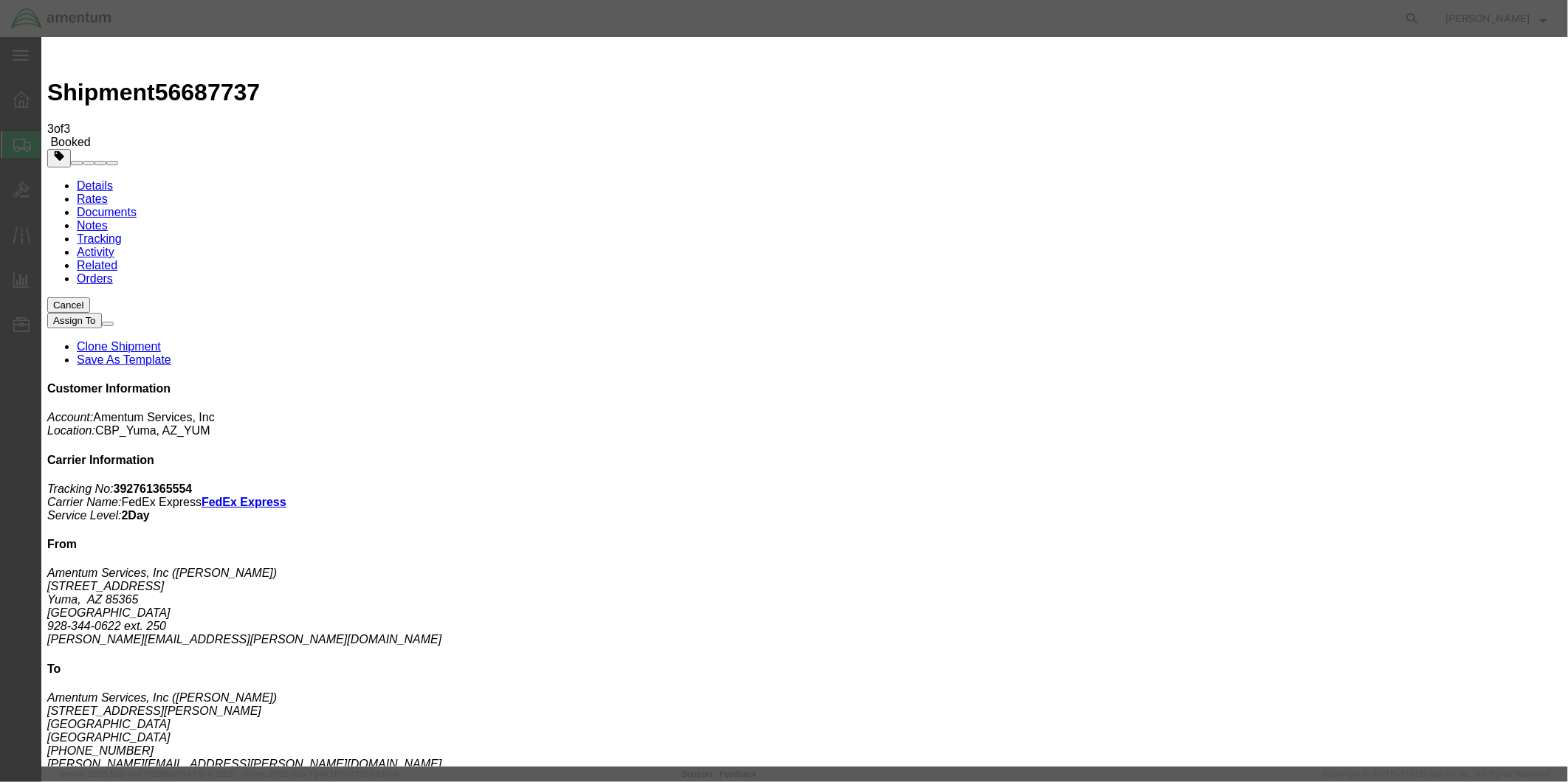
click button "Close"
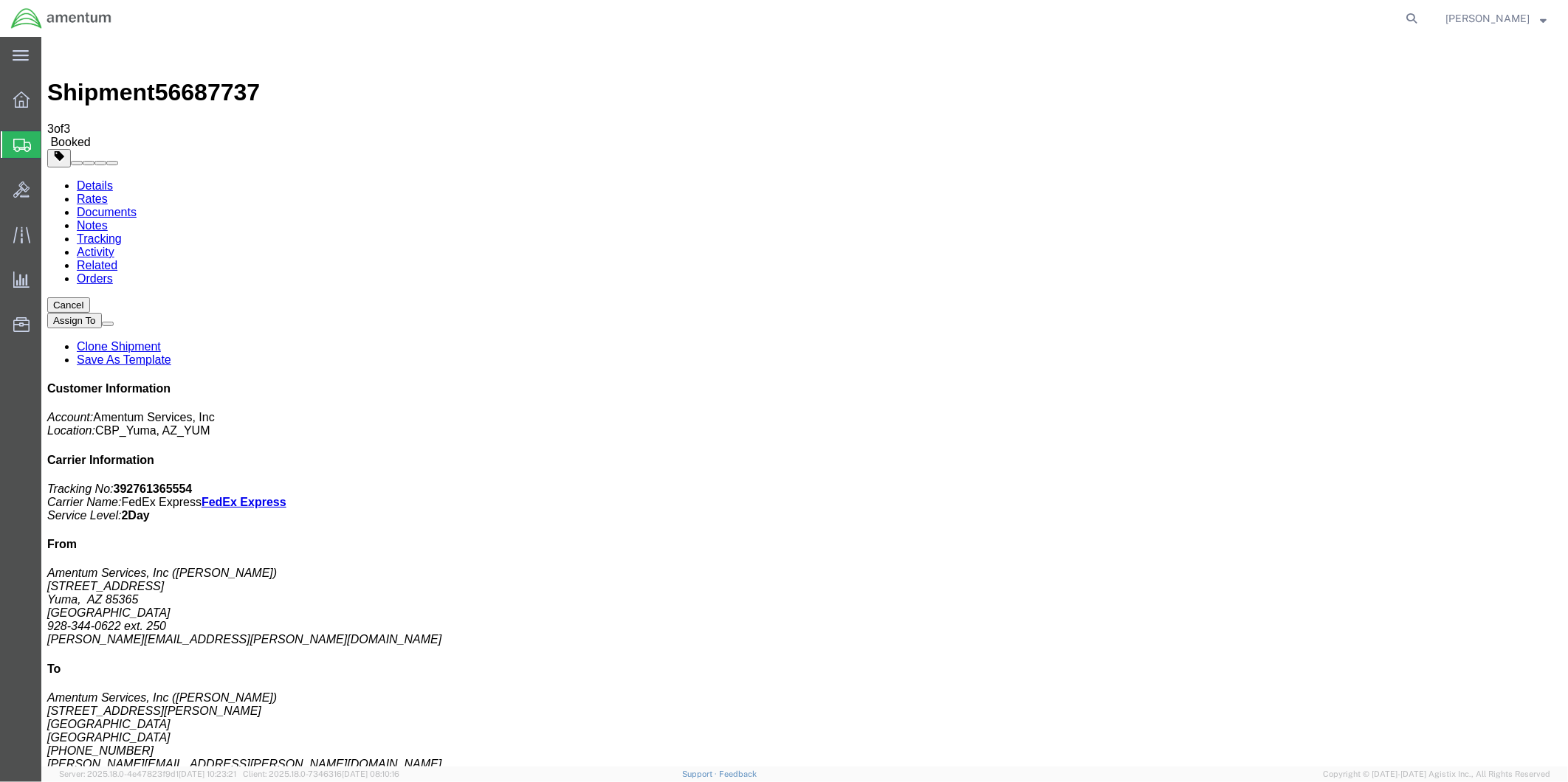
click span "button"
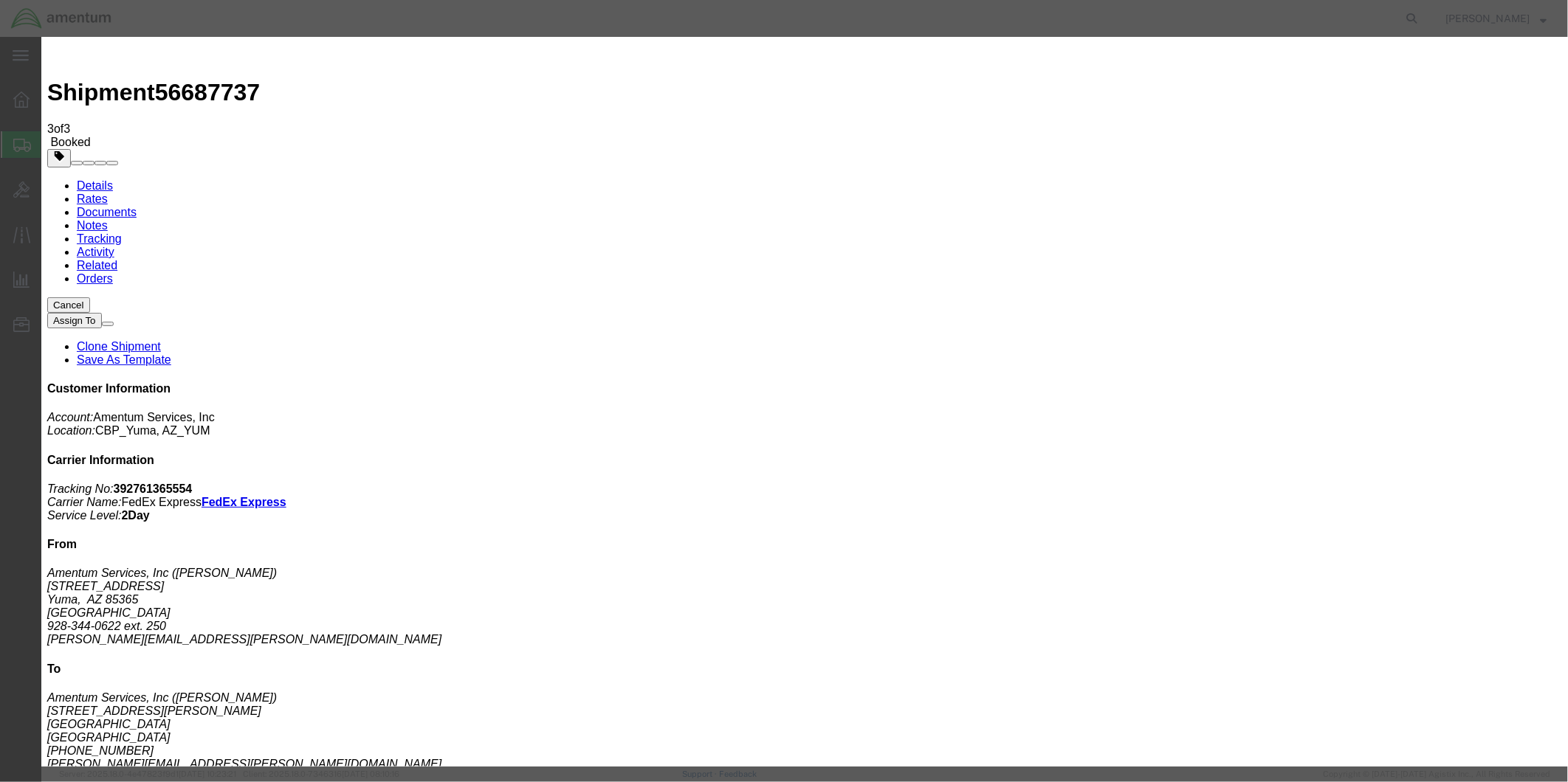
click div "[DATE] 4:30 PM"
type input "5:30 PM"
click button "Apply"
click button "Save"
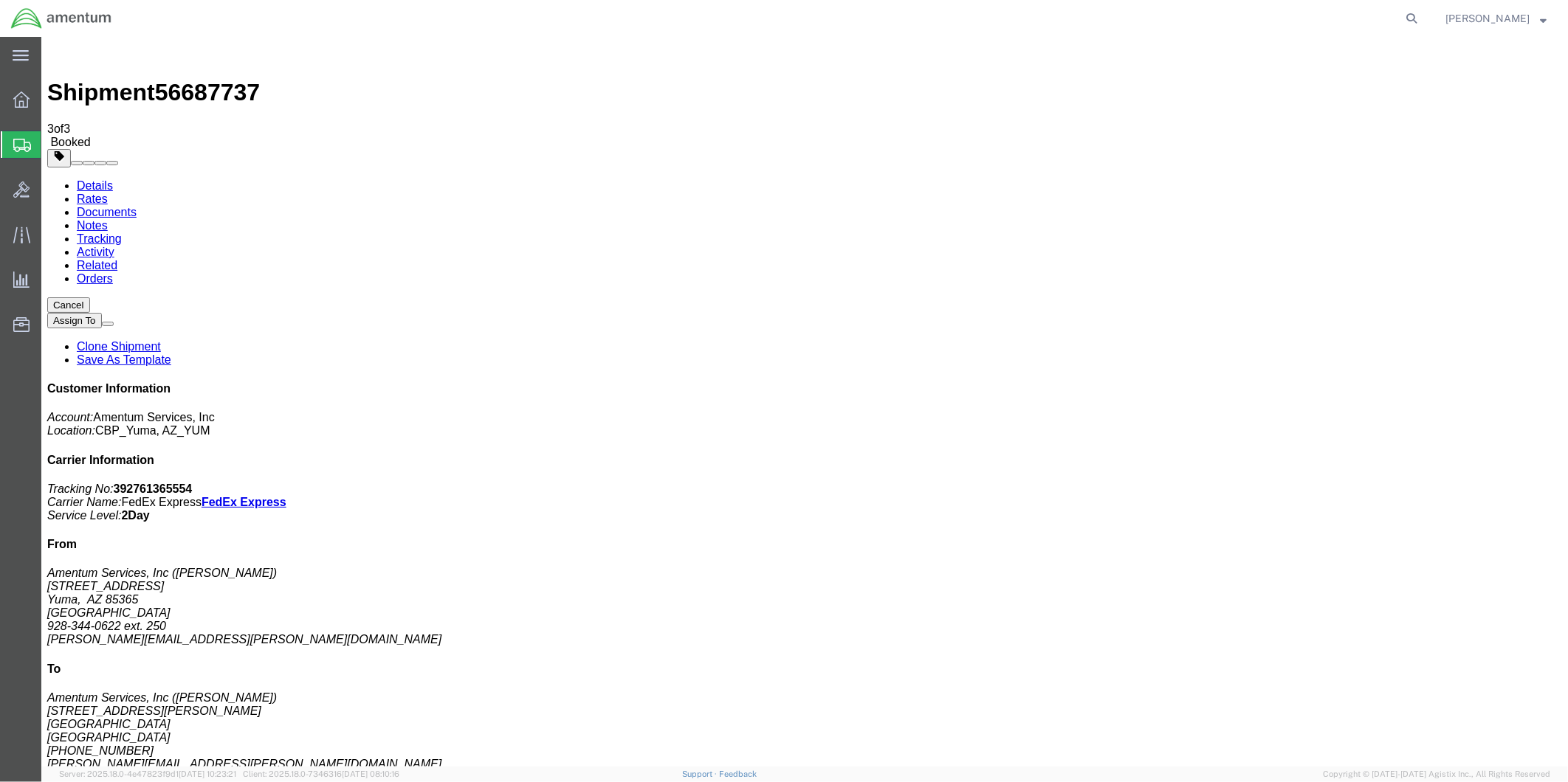
click button "Close"
click link "Schedule pickup request"
click at [0, 0] on span "Create from Template" at bounding box center [0, 0] width 0 height 0
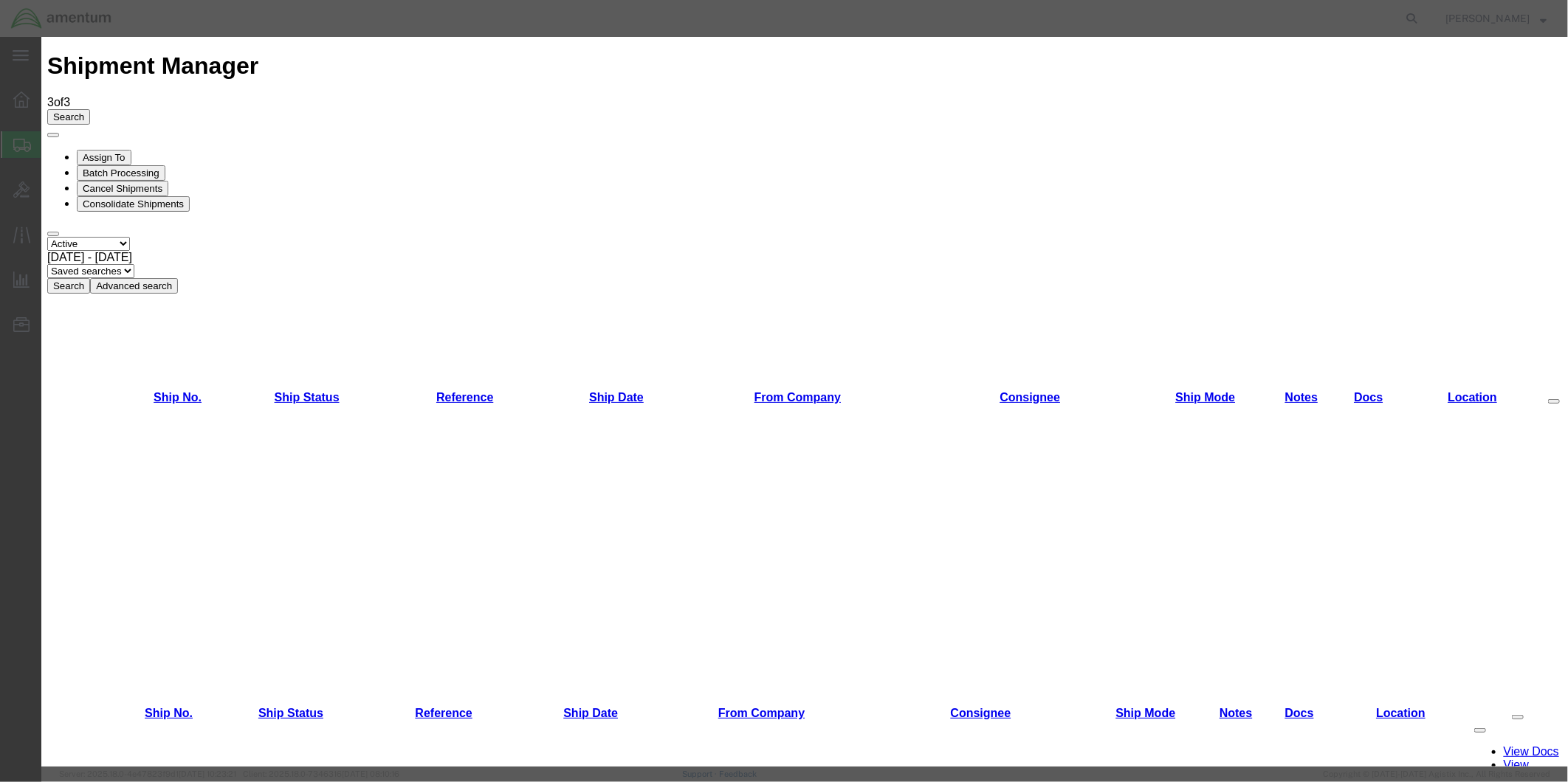
scroll to position [556, 0]
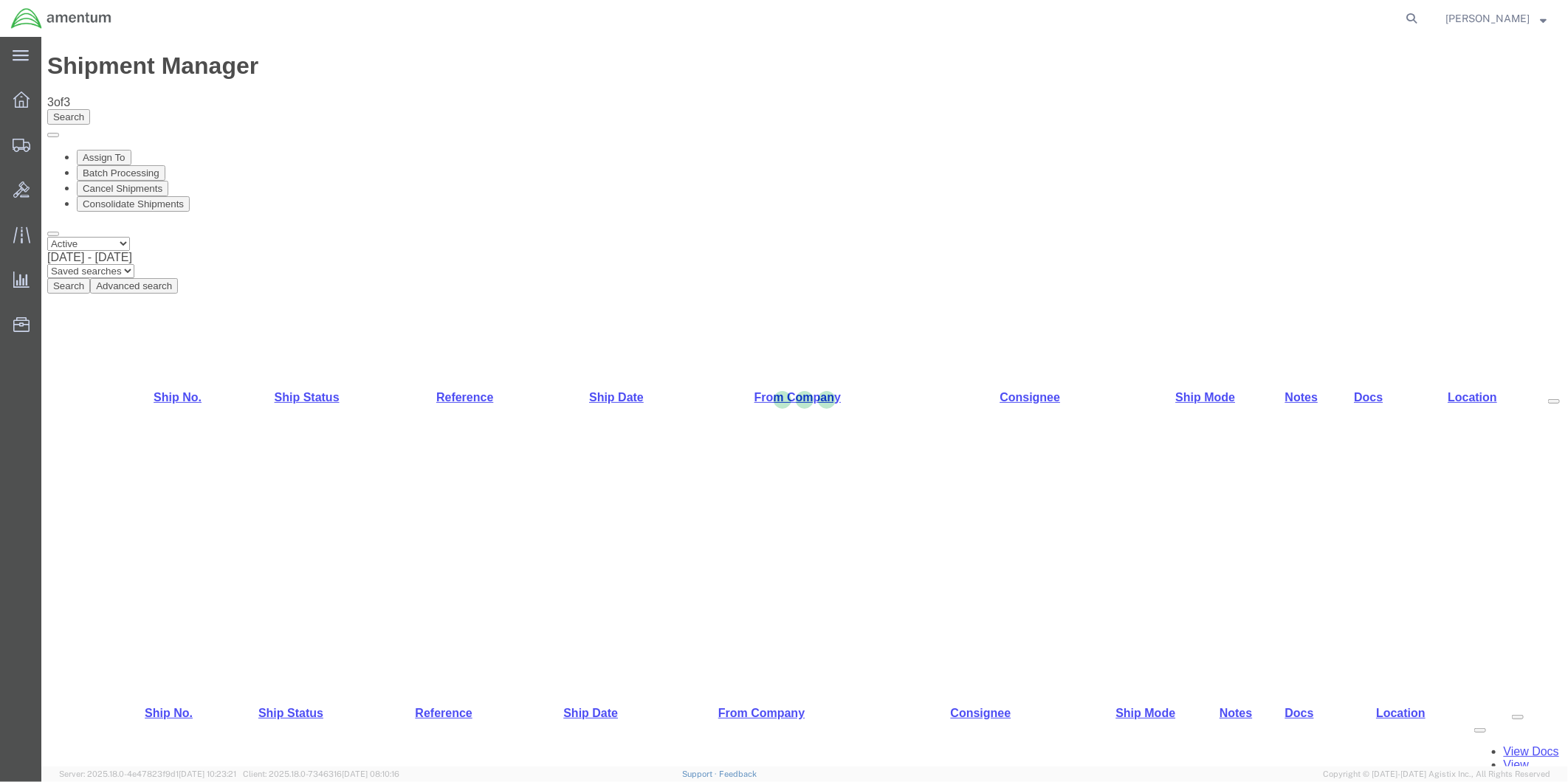
select select "49951"
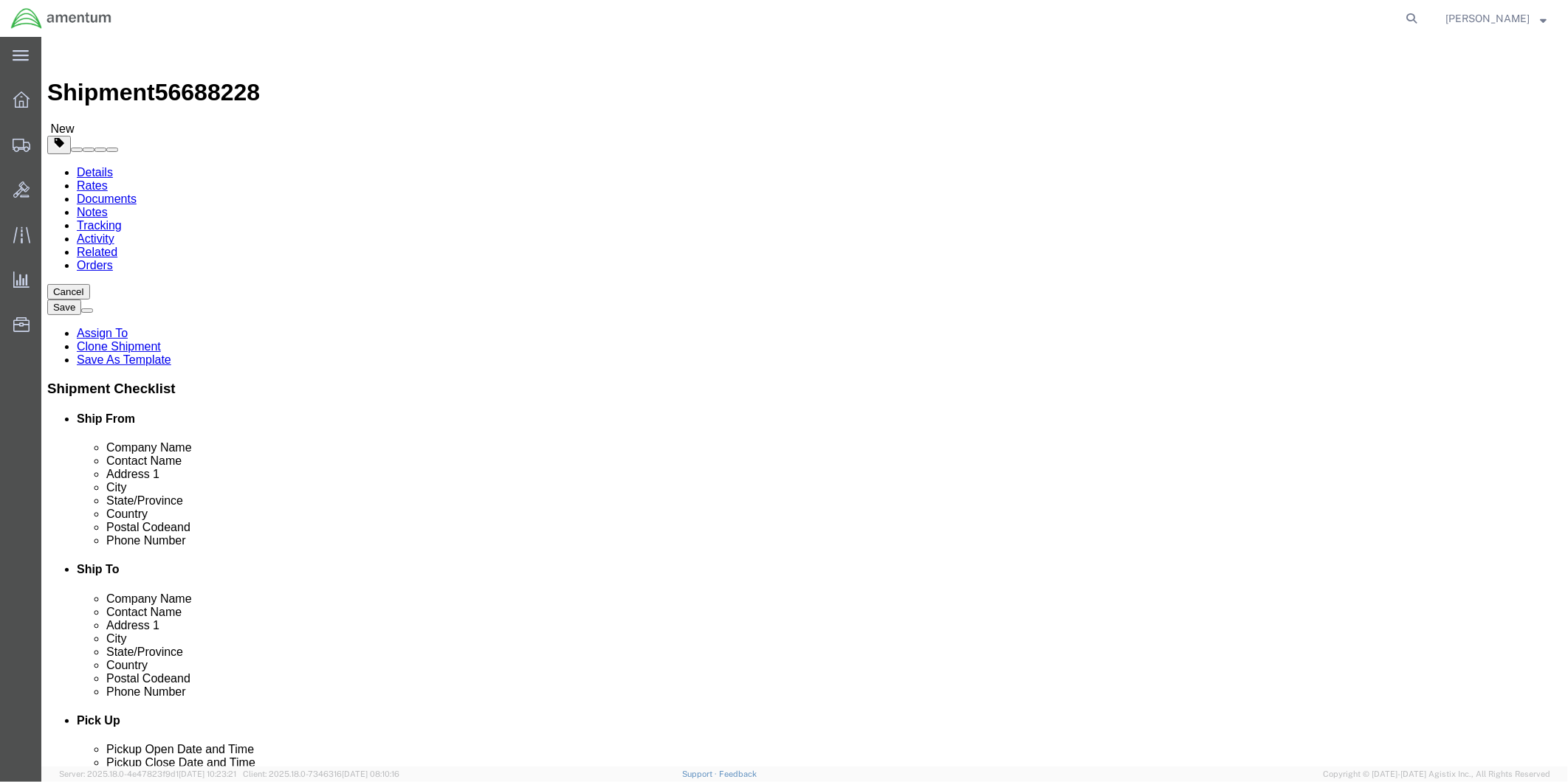
scroll to position [2787, 0]
select select "49831"
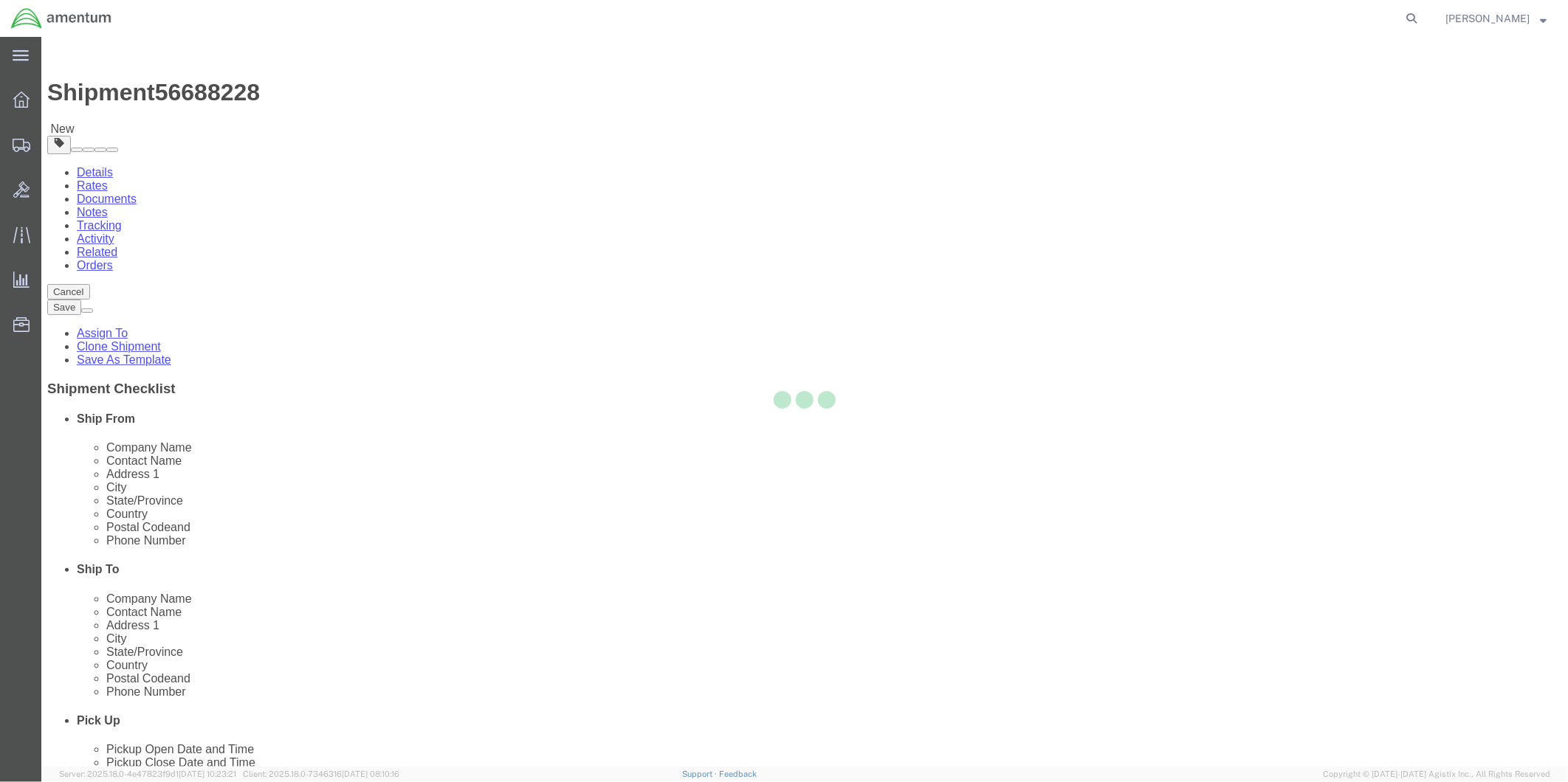
type input "Amentum Services, Inc"
type input "[PERSON_NAME]"
type input "[STREET_ADDRESS][PERSON_NAME]"
type input "[GEOGRAPHIC_DATA]"
type input "79906"
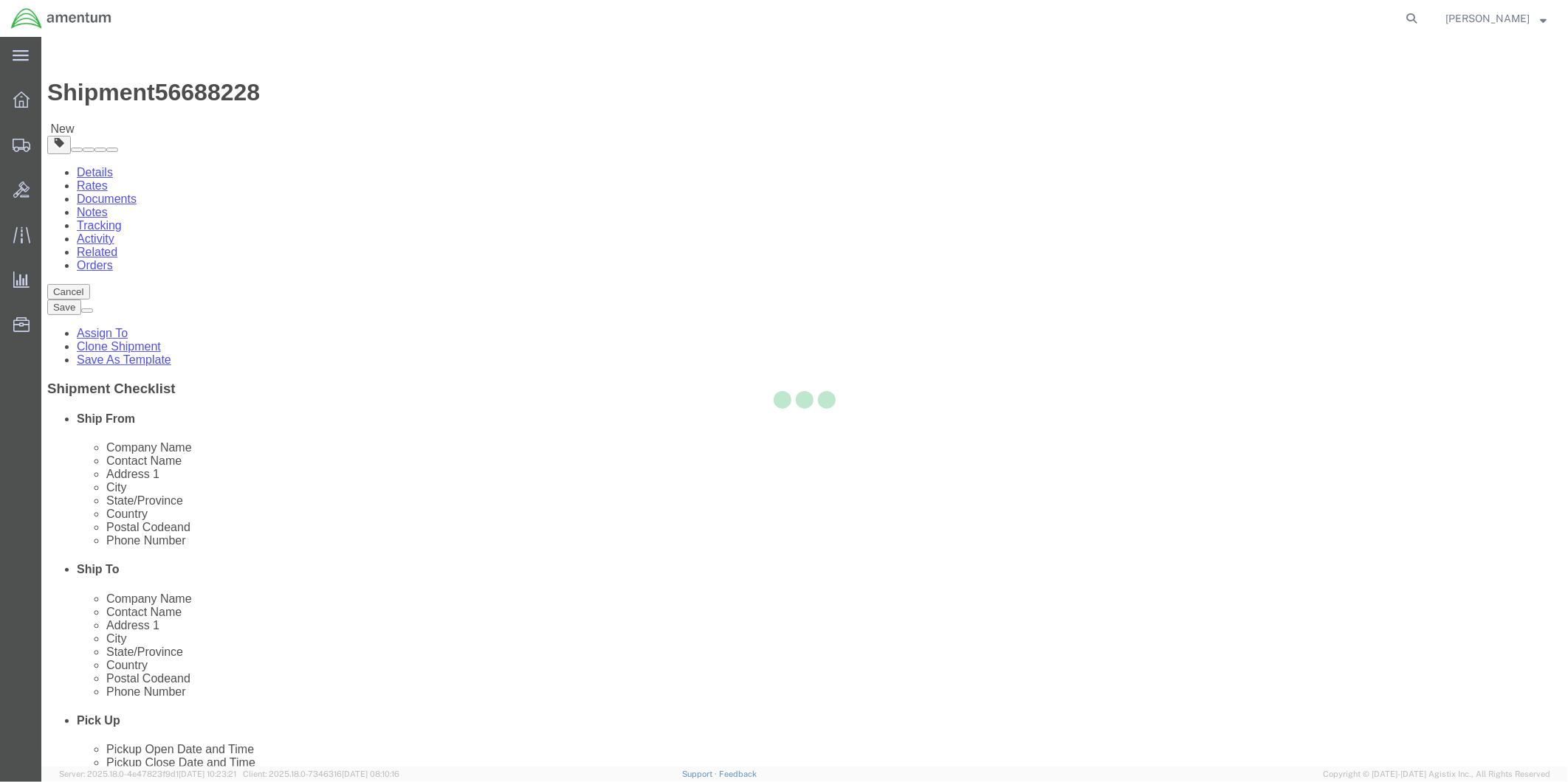
type input "[PHONE_NUMBER]"
type input "[PERSON_NAME][EMAIL_ADDRESS][PERSON_NAME][DOMAIN_NAME]"
checkbox input "true"
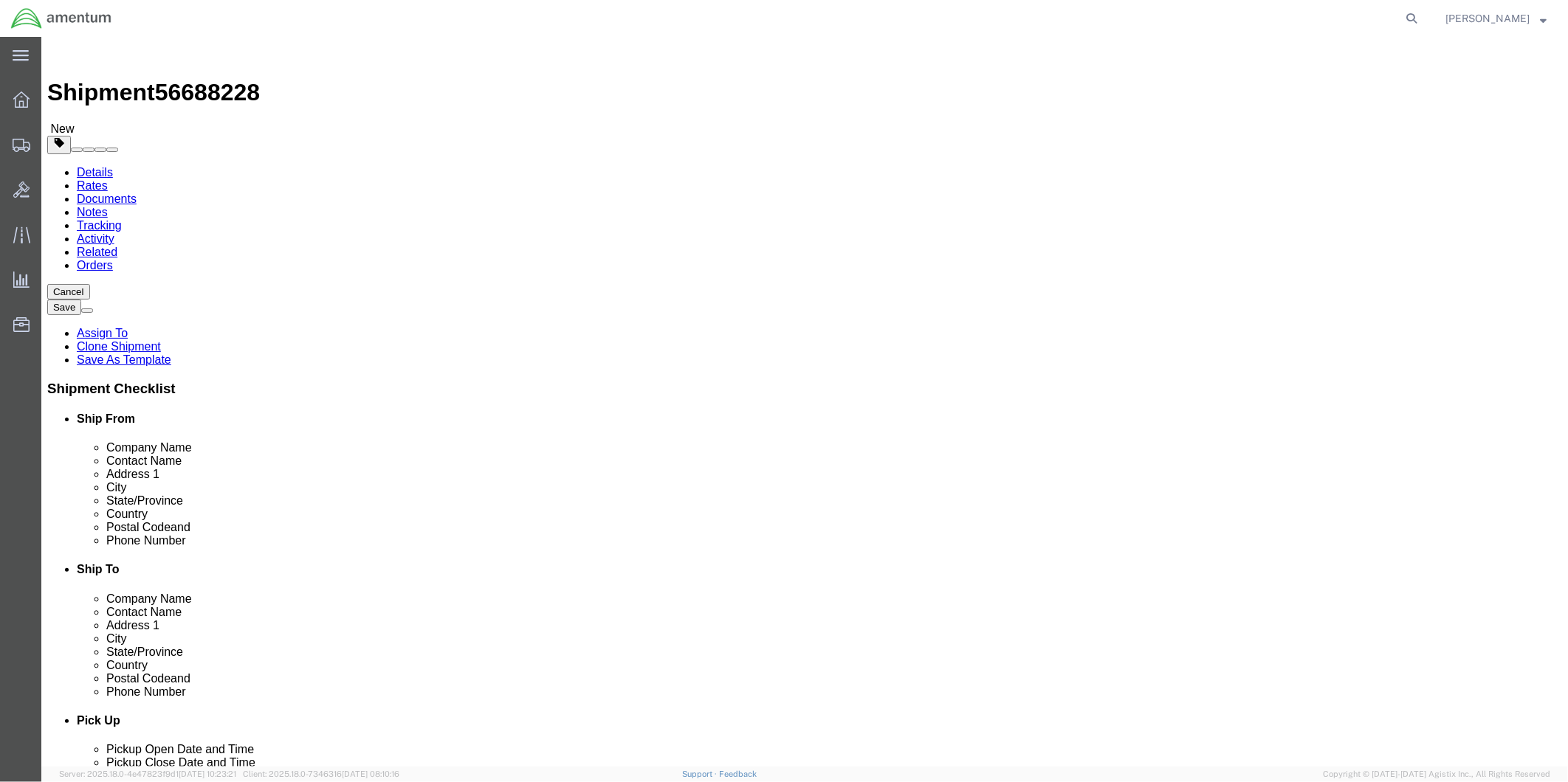
select select "[GEOGRAPHIC_DATA]"
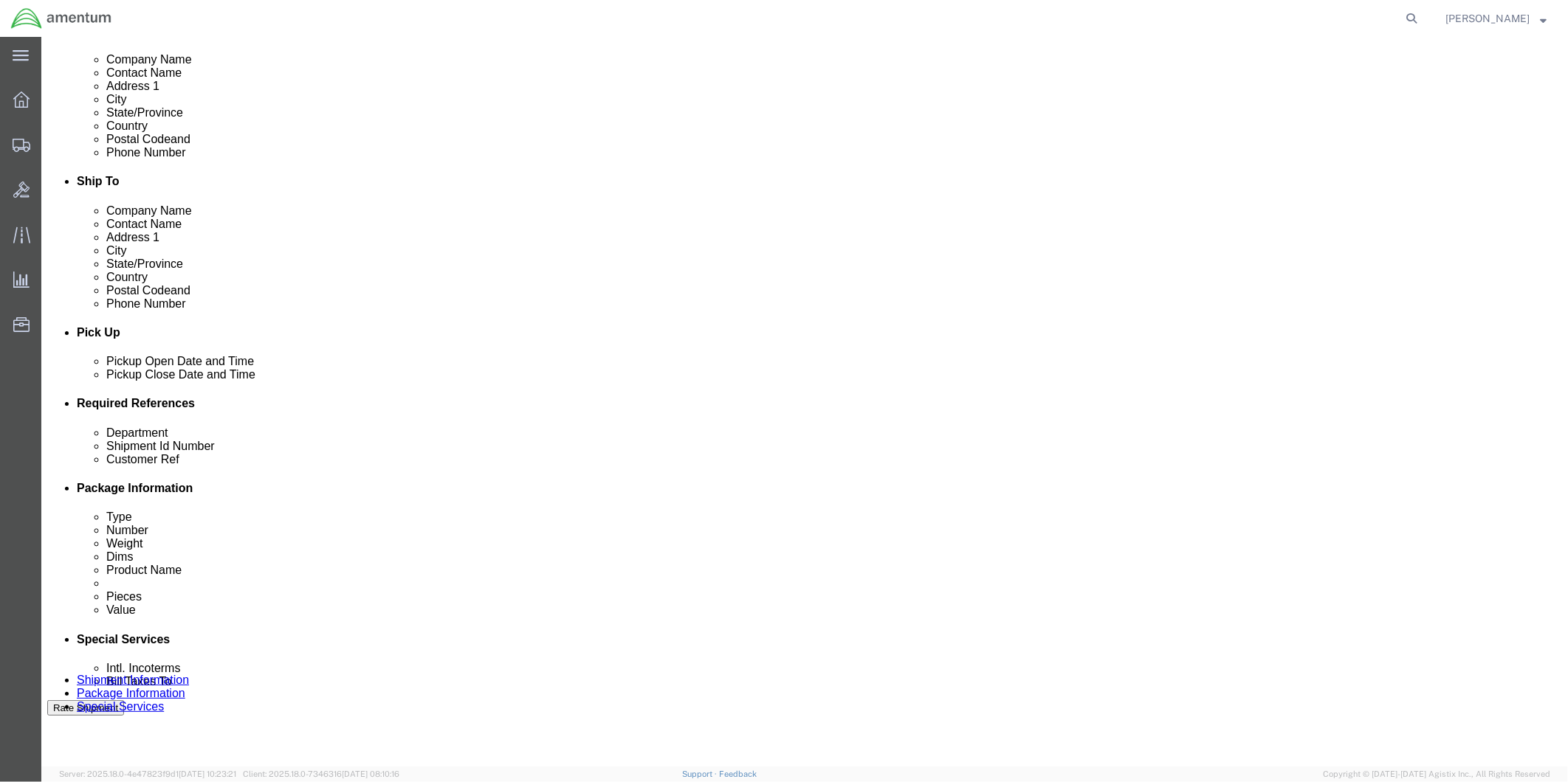
scroll to position [410, 0]
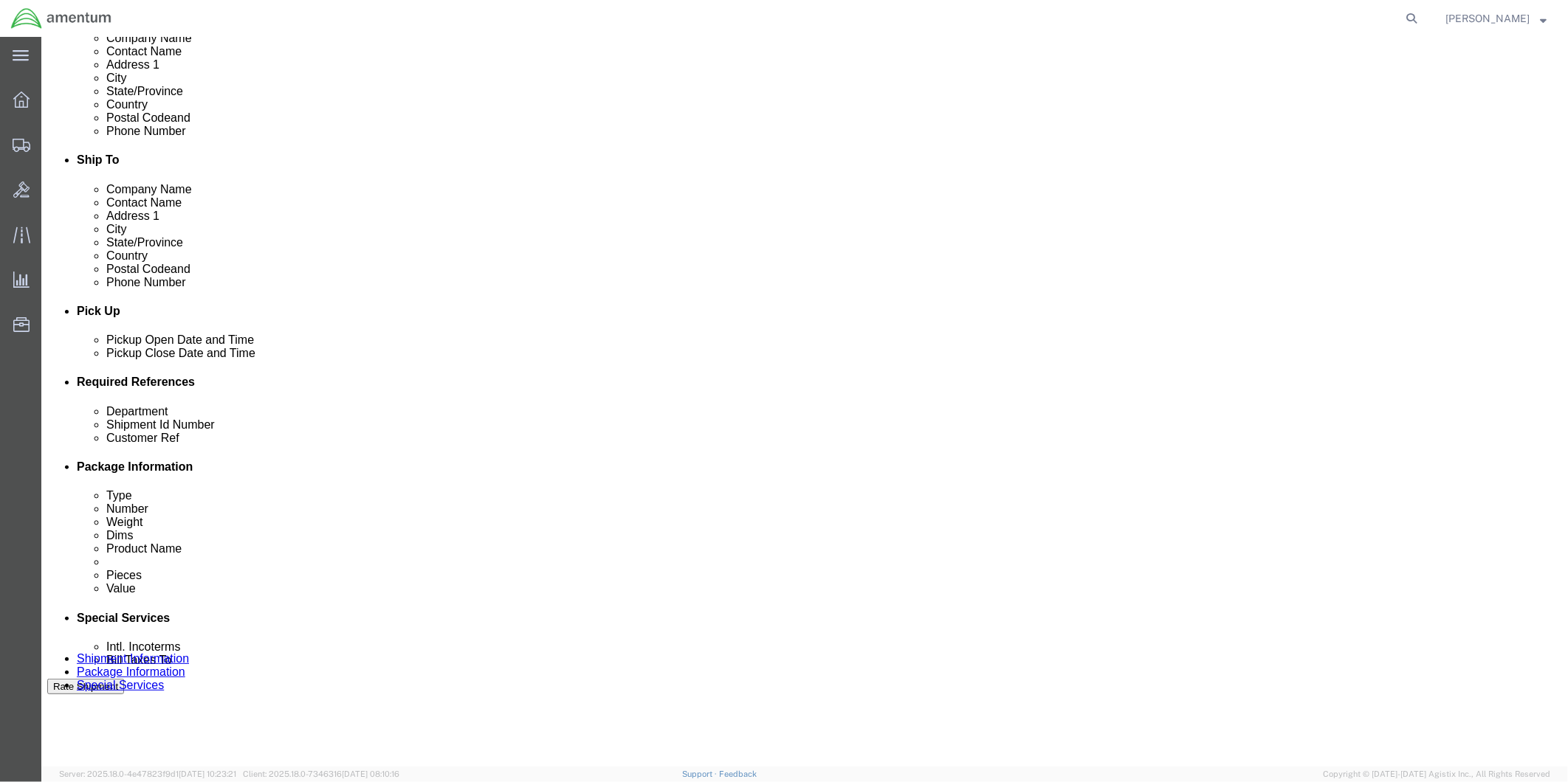
click div "[DATE] 11:39 AM"
type input "2:00 PM"
drag, startPoint x: 210, startPoint y: 625, endPoint x: 284, endPoint y: 551, distance: 104.7
click div "Open Time 2:00 PM [DATE] 11:39 AM - [DATE] 11:39 AM Cancel Apply"
click button "Apply"
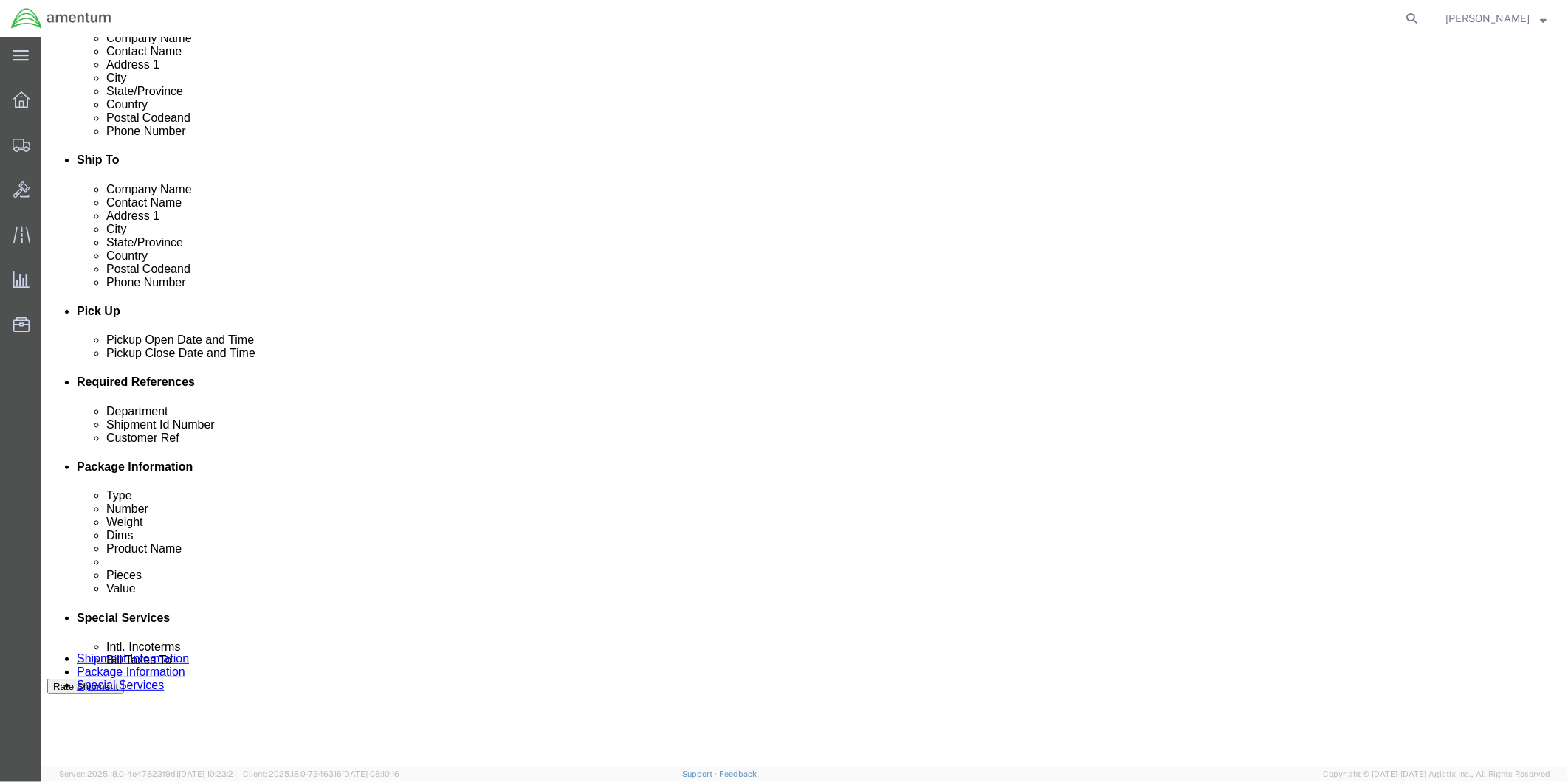
click div
click input "6:30 PM"
type input "9:00 AM"
click button "Apply"
click div
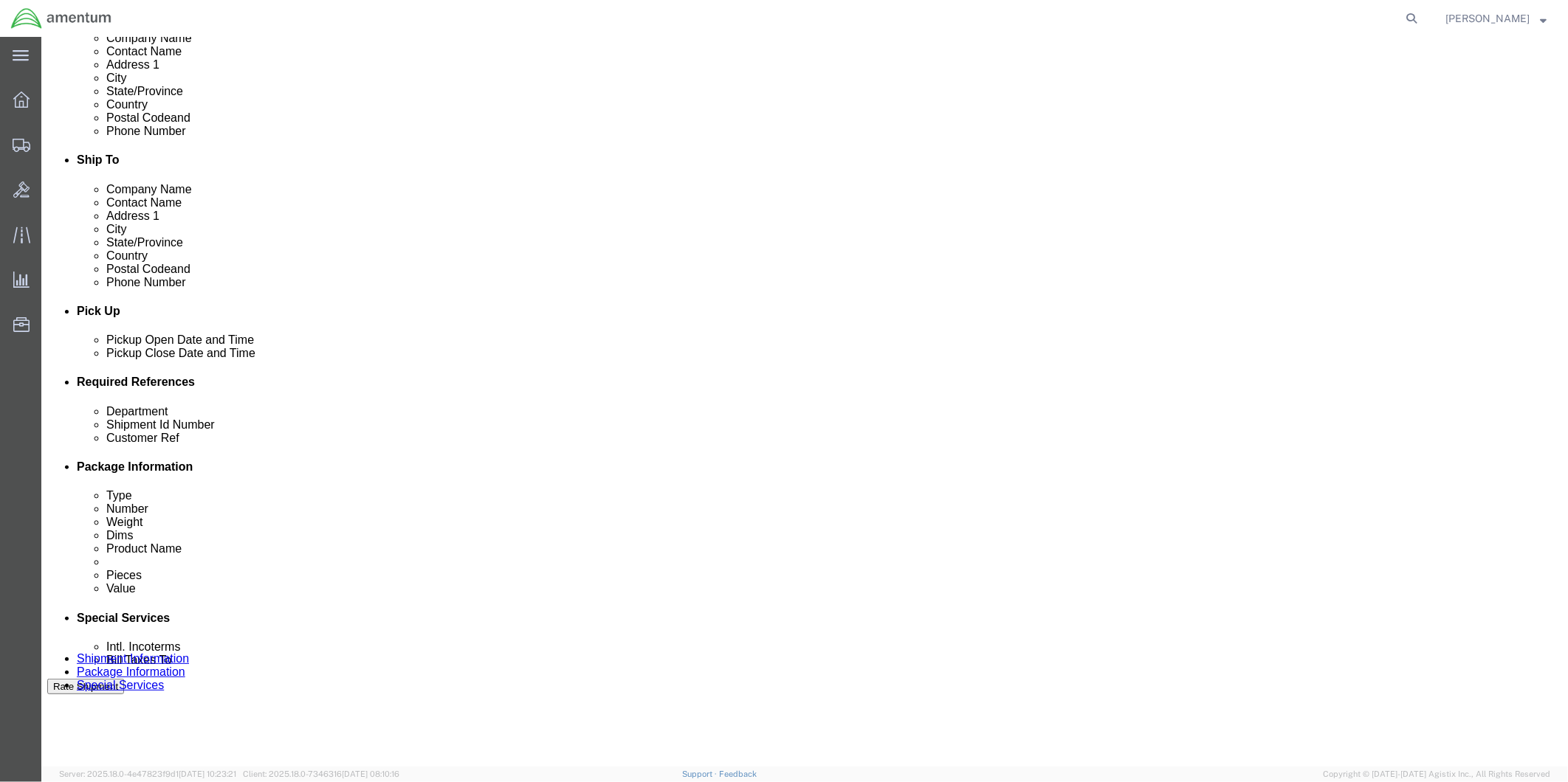
type input "4:00 PM"
click button "Apply"
click input "text"
type input "95980"
click input "text"
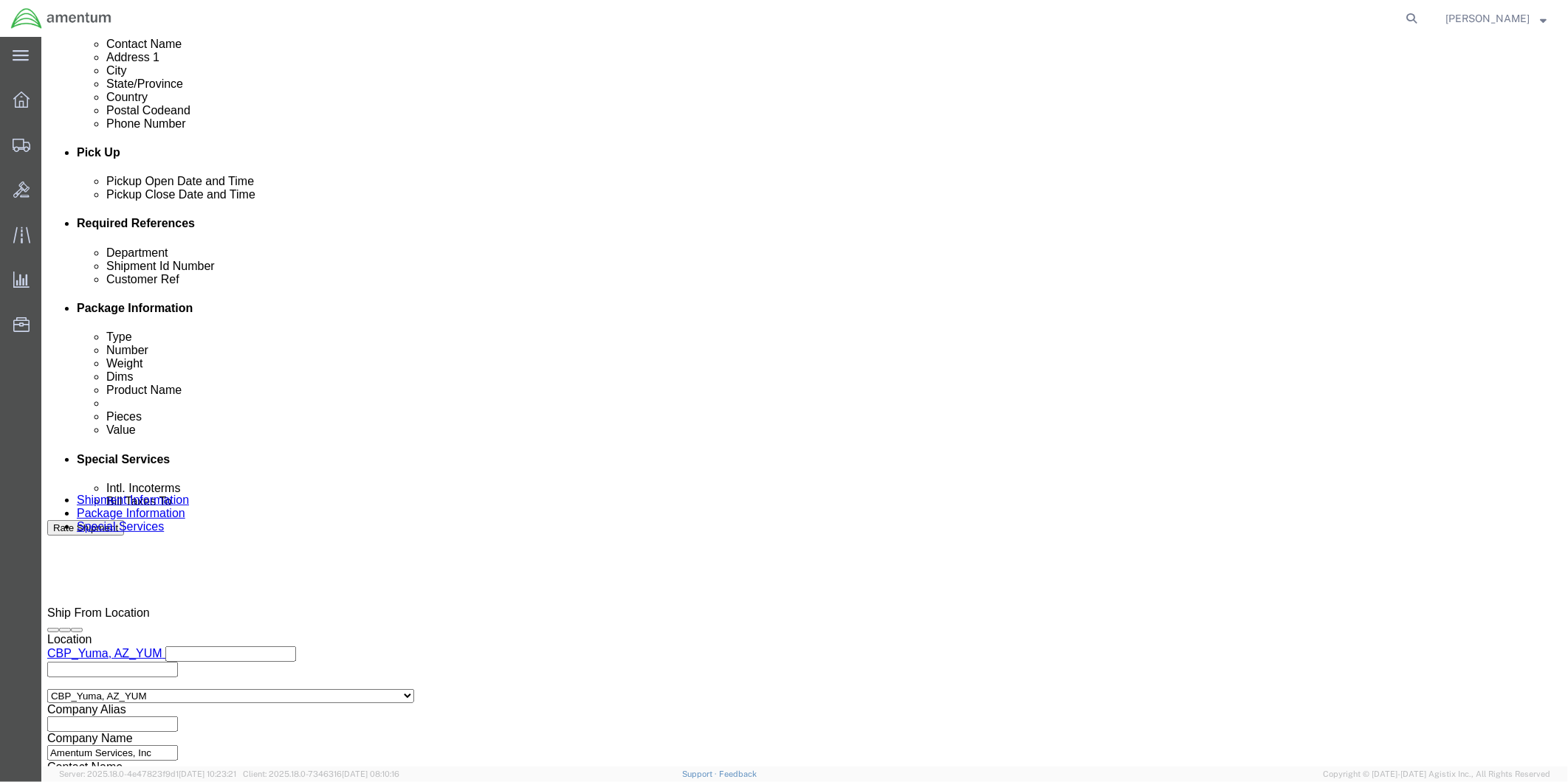
scroll to position [571, 0]
type input "95980"
click button "Continue"
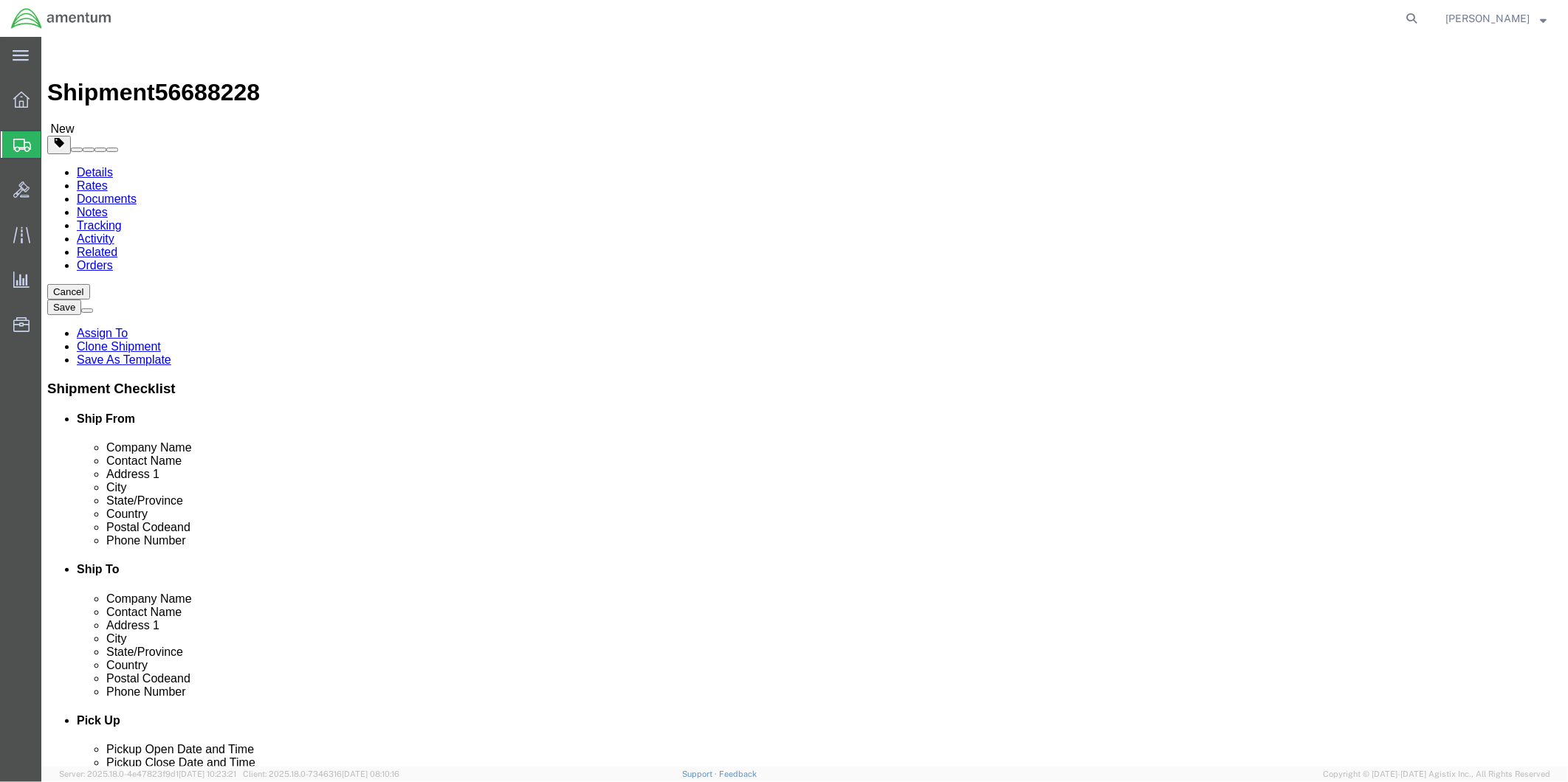
click select "Select BCK Boxes Bale(s) Basket(s) Bolt(s) Bottle(s) Buckets Bulk Bundle(s) Can…"
select select "CRAT"
click select "Select BCK Boxes Bale(s) Basket(s) Bolt(s) Bottle(s) Buckets Bulk Bundle(s) Can…"
click input "text"
type input "80"
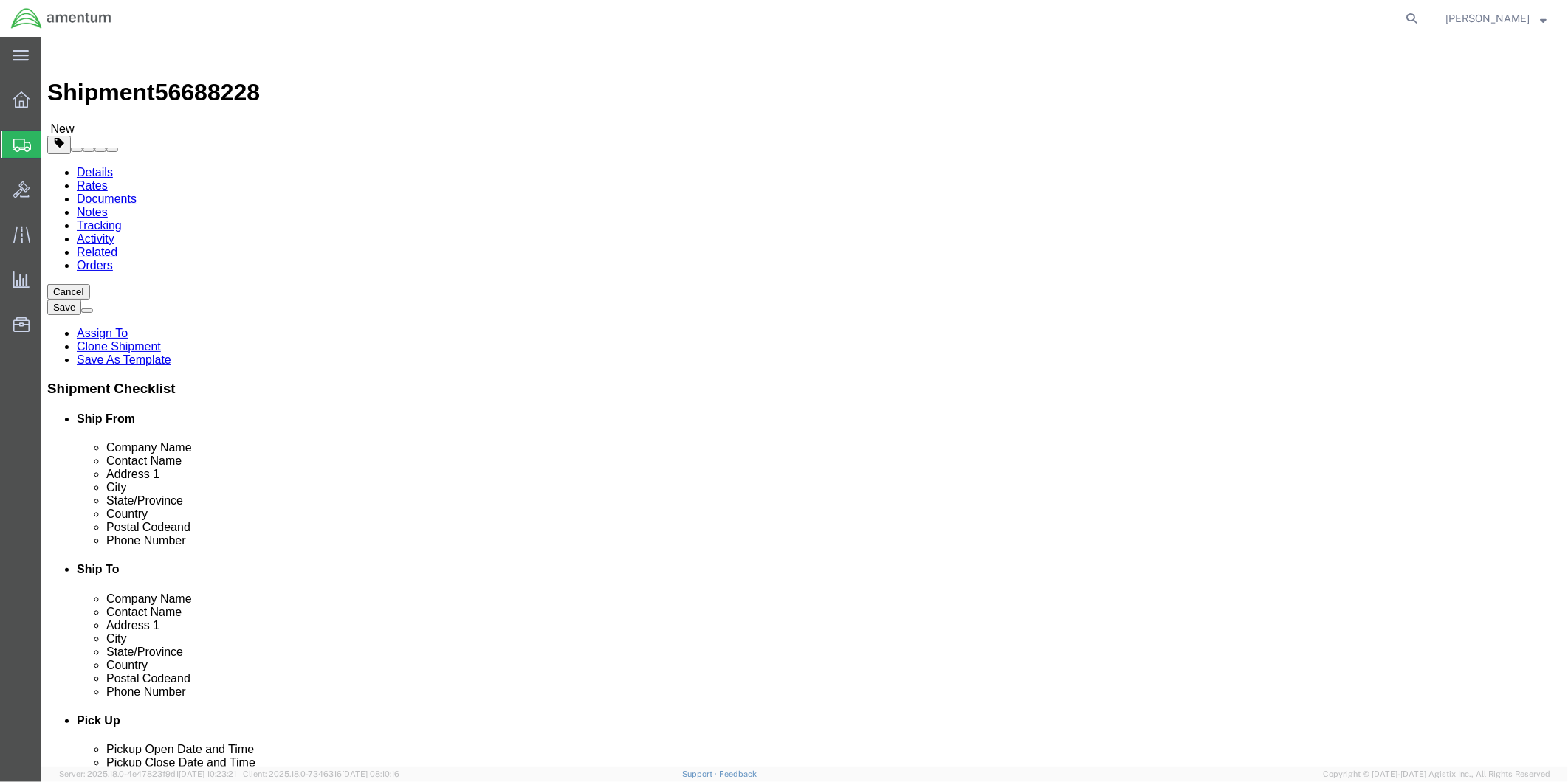
type input "17"
drag, startPoint x: 253, startPoint y: 338, endPoint x: 221, endPoint y: 344, distance: 32.6
click div "0.00 Select kgs lbs"
type input "96"
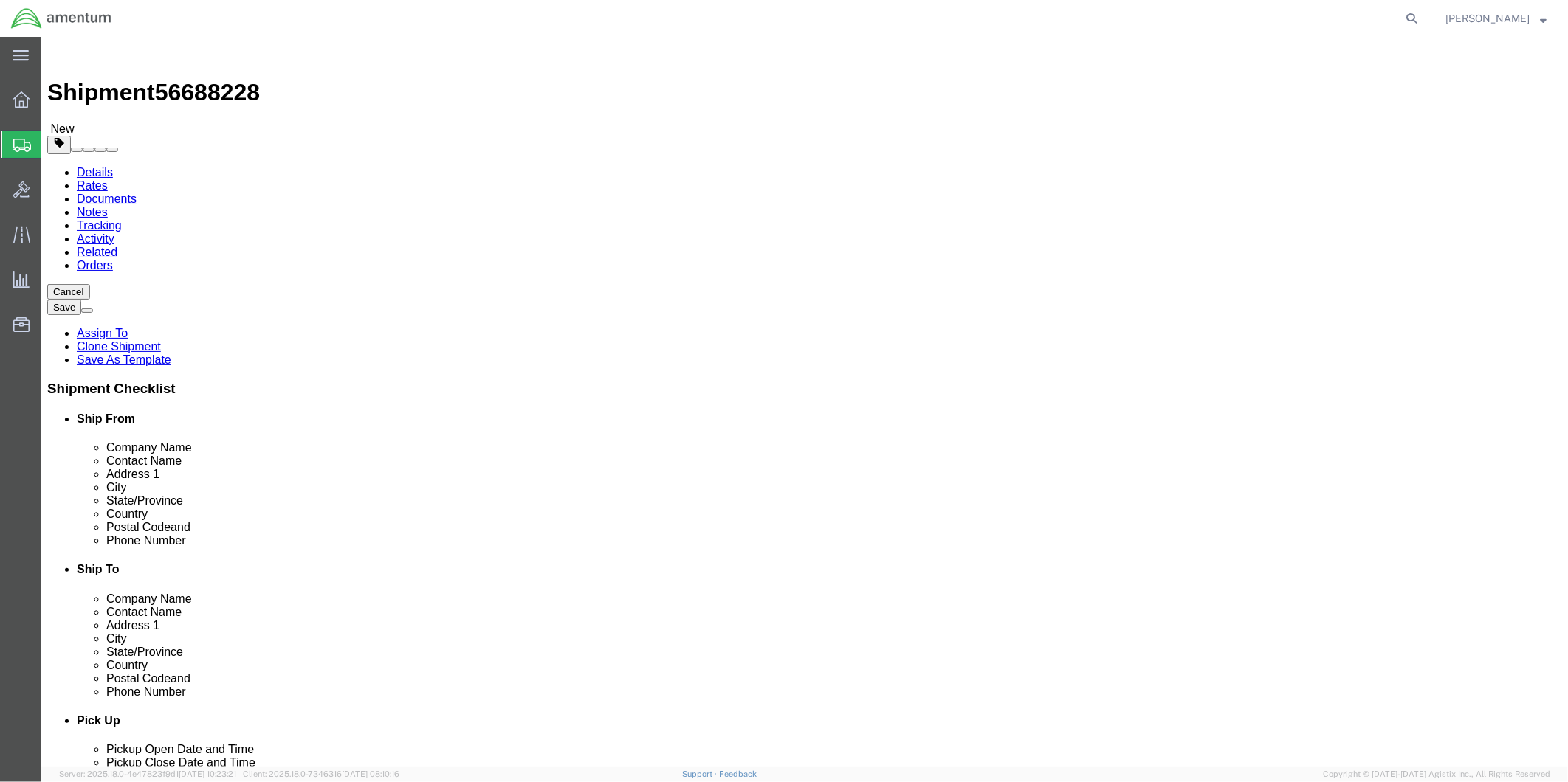
click span
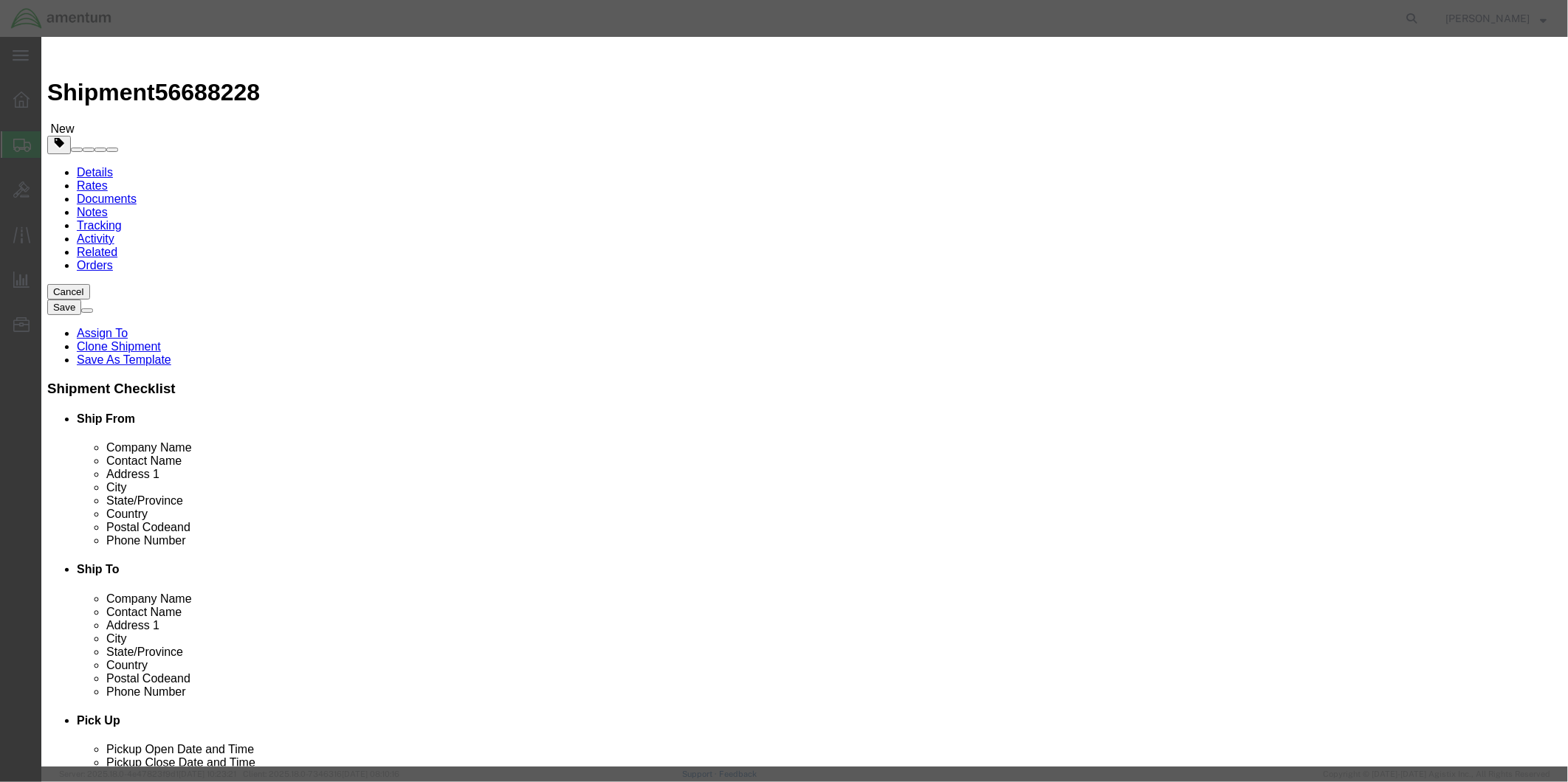
click input "text"
type input "TAIL ROTOR BLADE"
click div "Commodity library"
drag, startPoint x: 525, startPoint y: 133, endPoint x: 508, endPoint y: 137, distance: 17.5
click input "1"
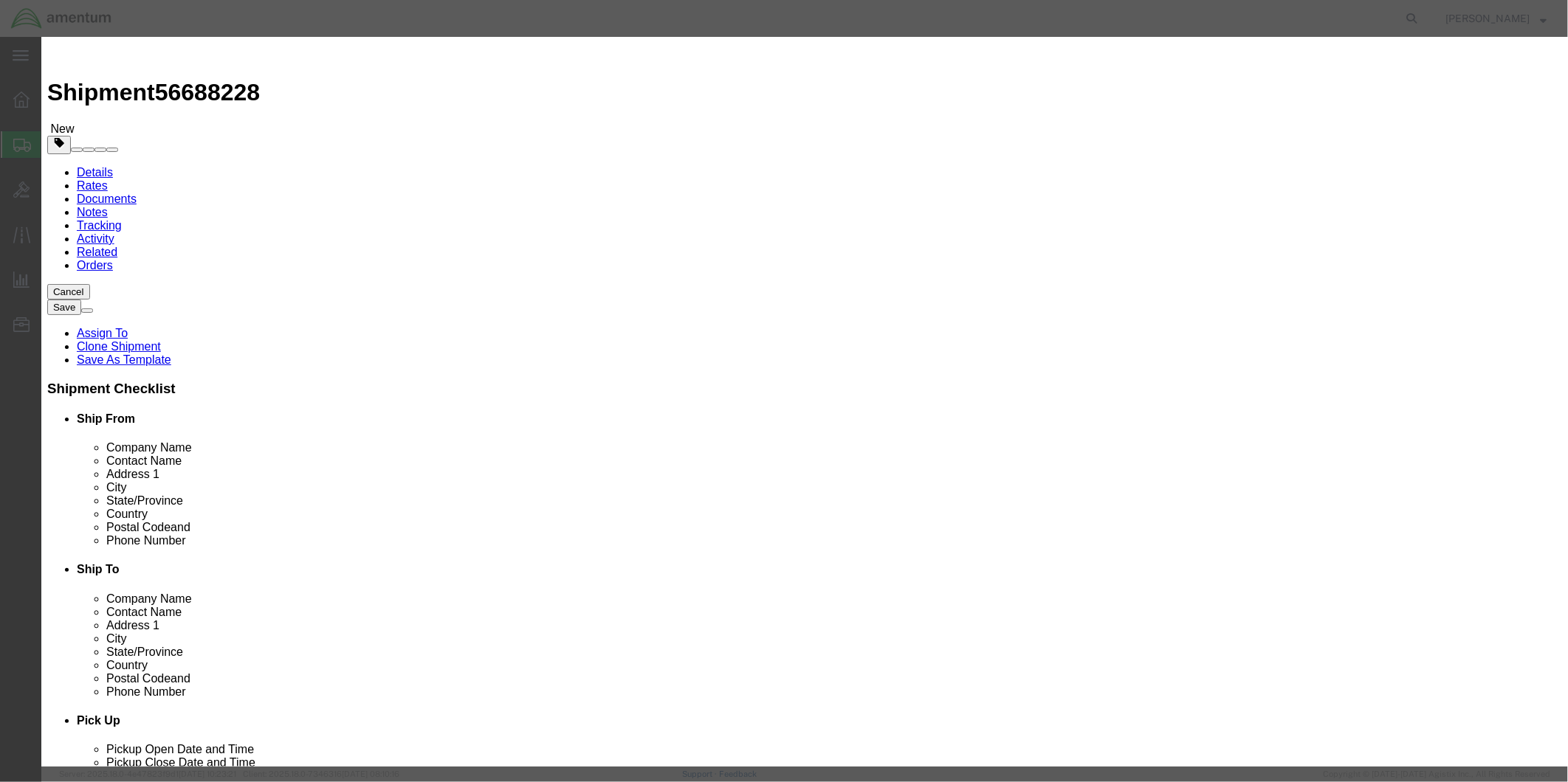
type input "1"
click input "text"
type input "41348.00"
drag, startPoint x: 619, startPoint y: 114, endPoint x: 507, endPoint y: 115, distance: 112.0
click input "TAIL ROTOR BLADE"
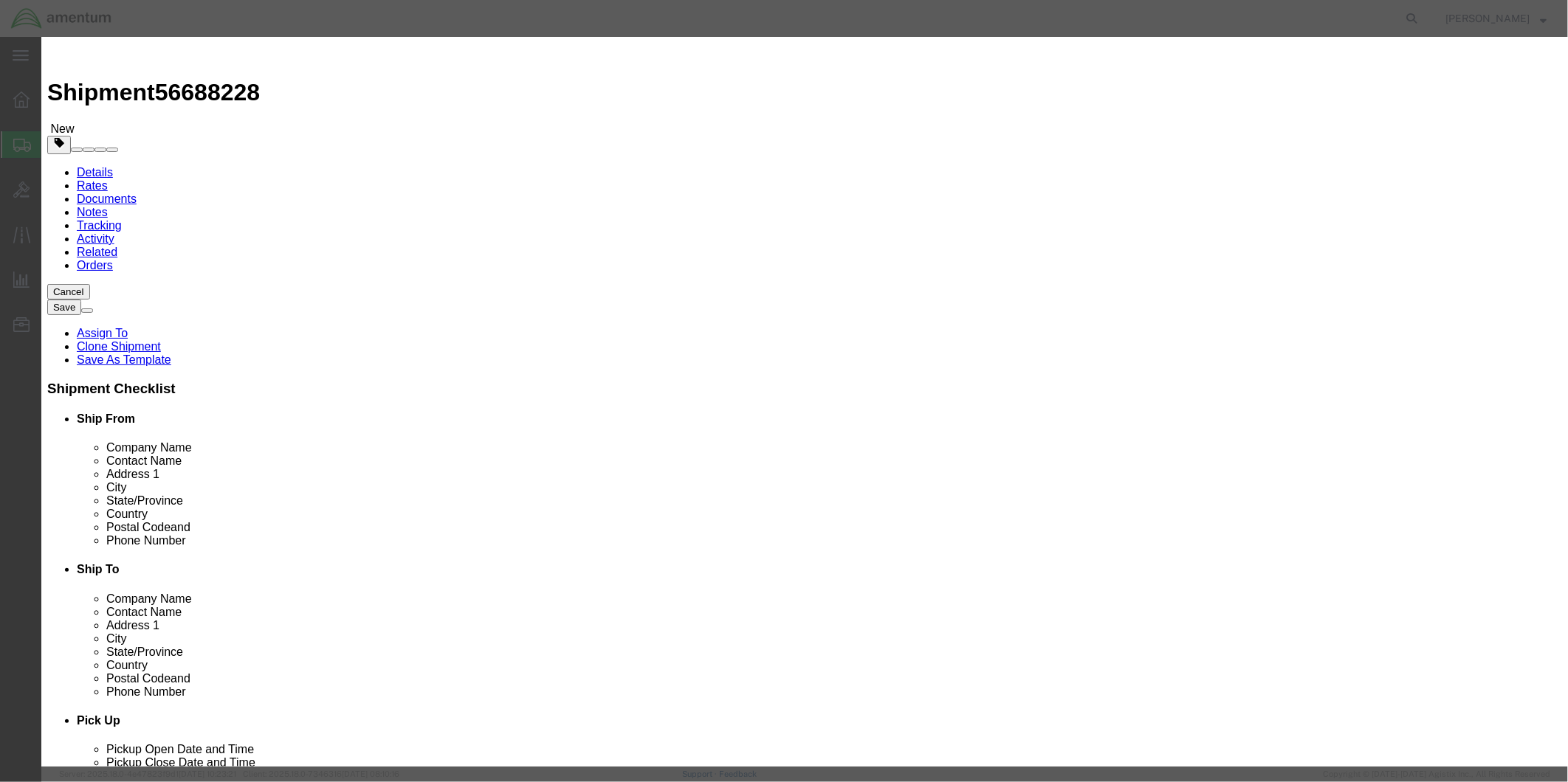
click textarea
paste textarea "TAIL ROTOR BLADE"
type textarea "TAIL ROTOR BLADE"
click h3 "Add content"
click input "text"
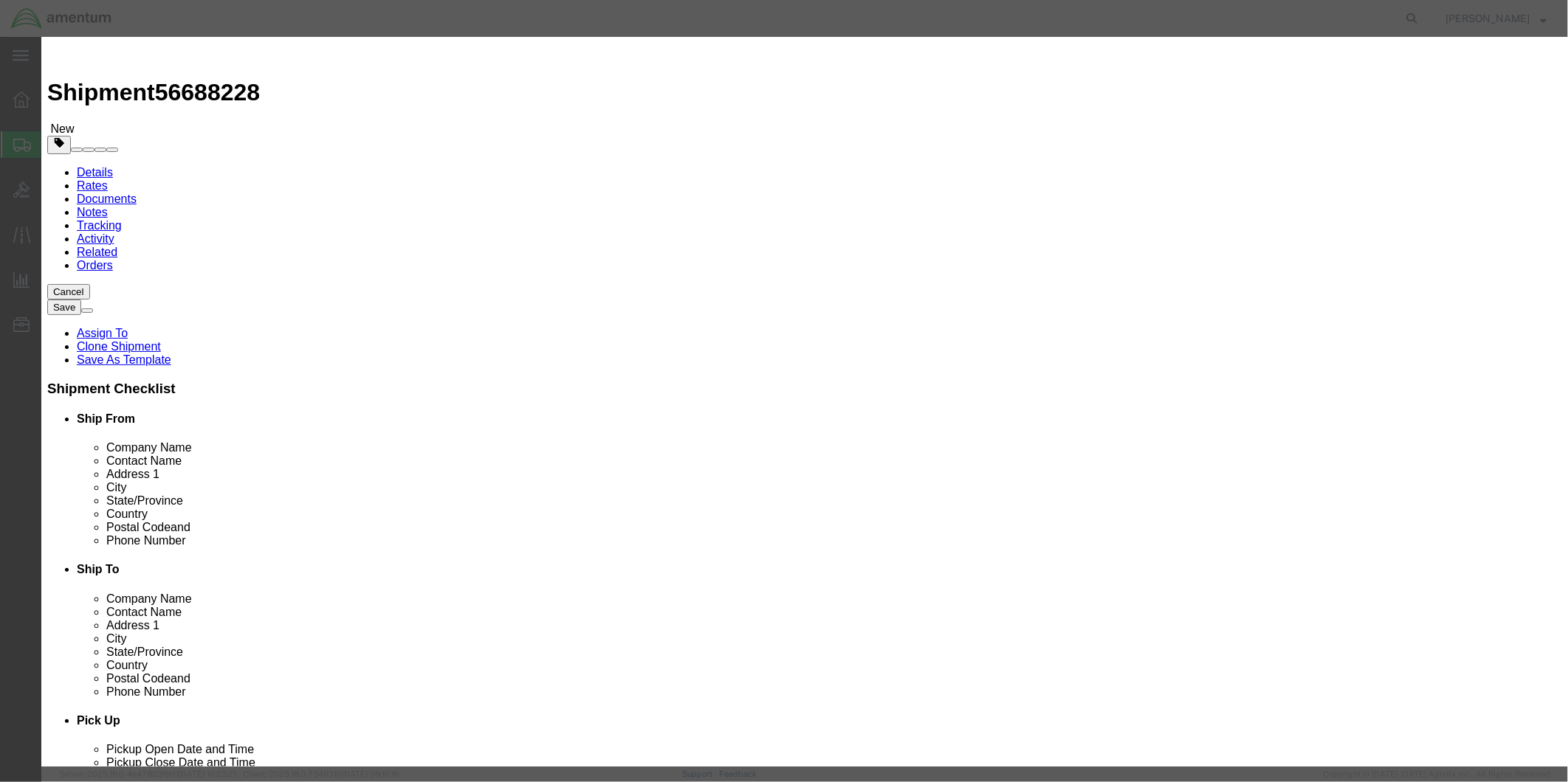
type input "25302"
click select "Select 50 55 60 65 70 85 92.5 100 125 175 250 300 400"
select select "125"
click select "Select 50 55 60 65 70 85 92.5 100 125 175 250 300 400"
click label "GL Reference"
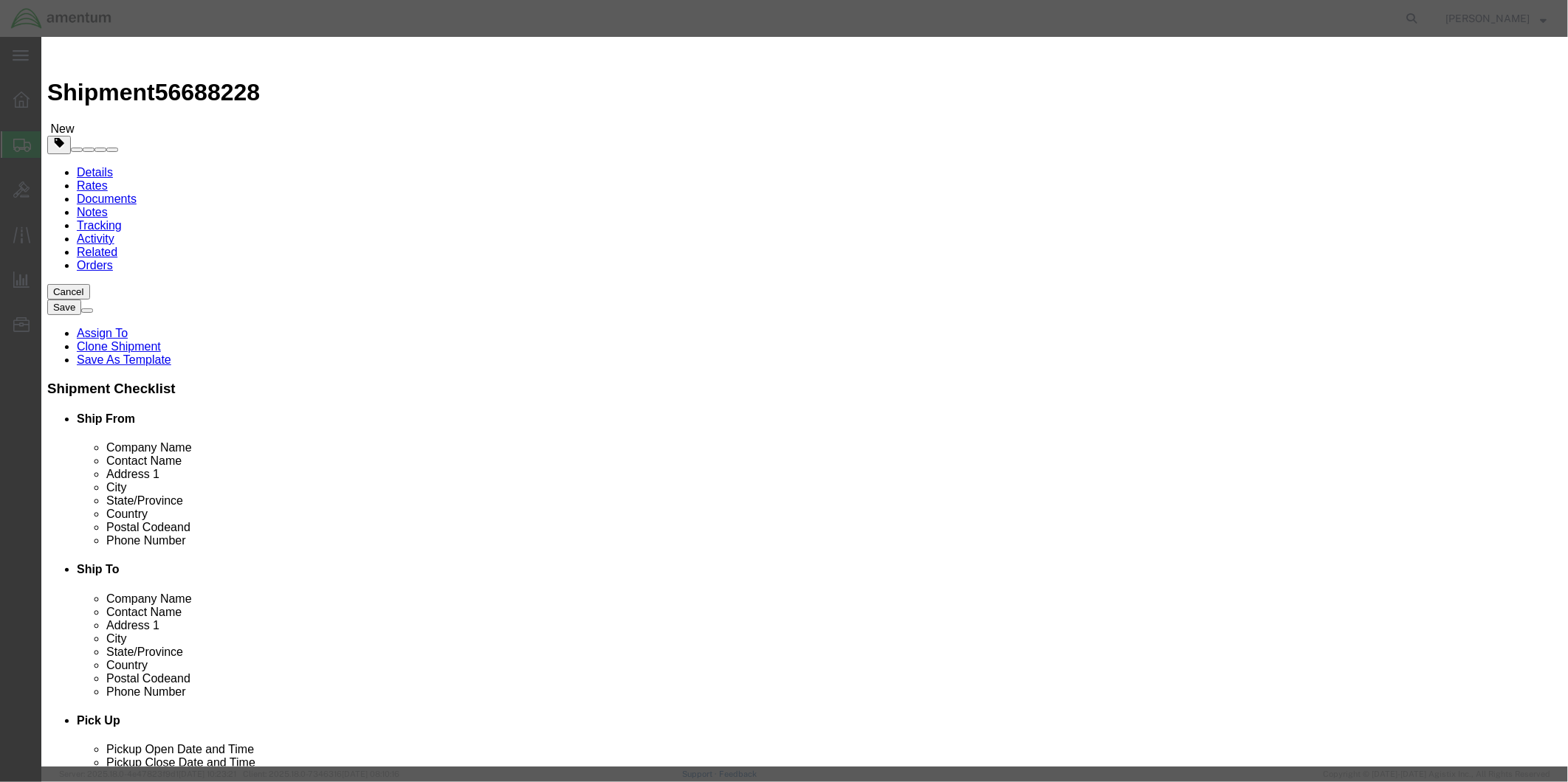
click button "Save & Close"
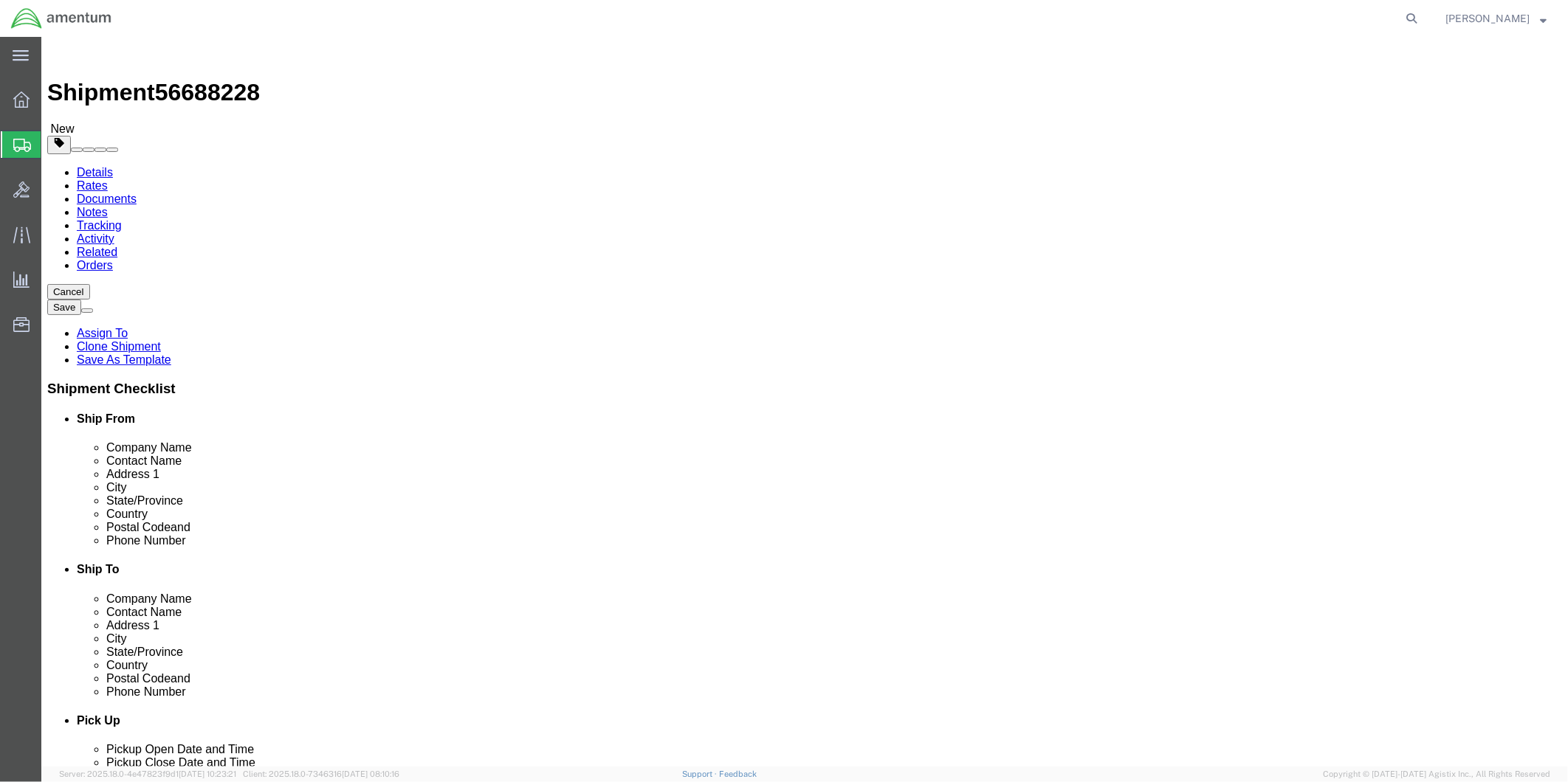
click button "Rate Shipment"
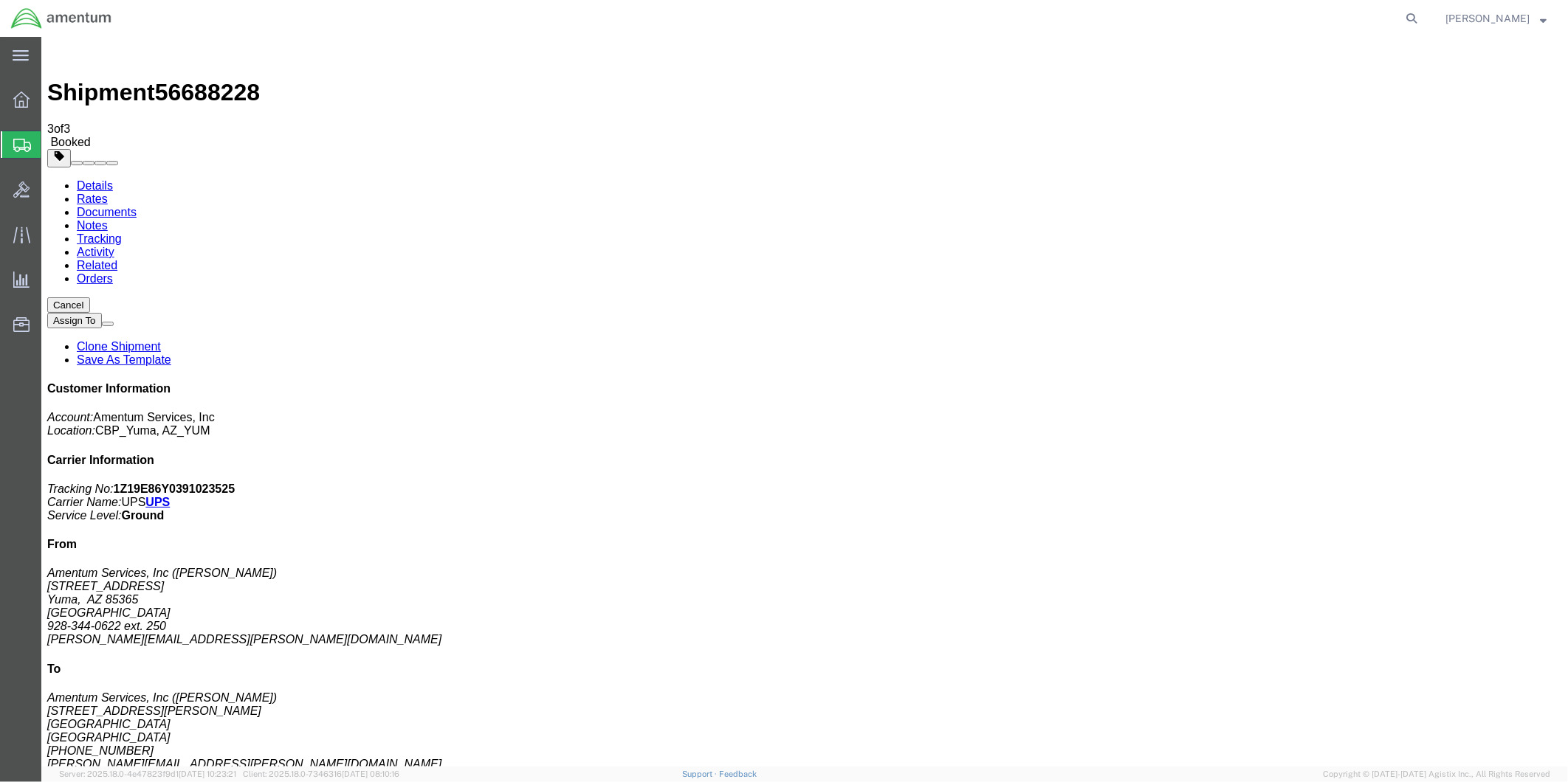
click at [89, 179] on link "Details" at bounding box center [94, 185] width 36 height 13
click link "Schedule pickup request"
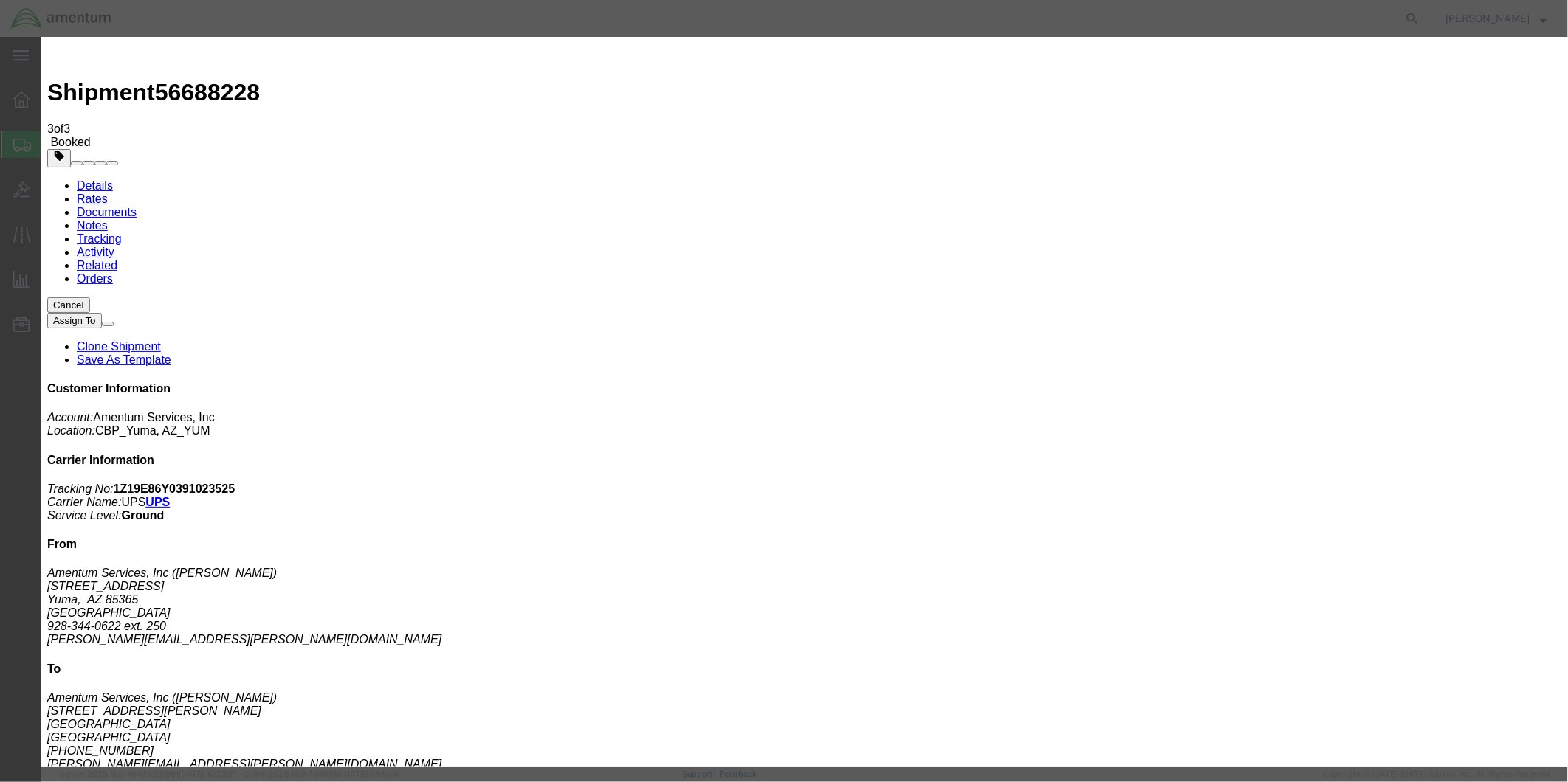
click button "Close"
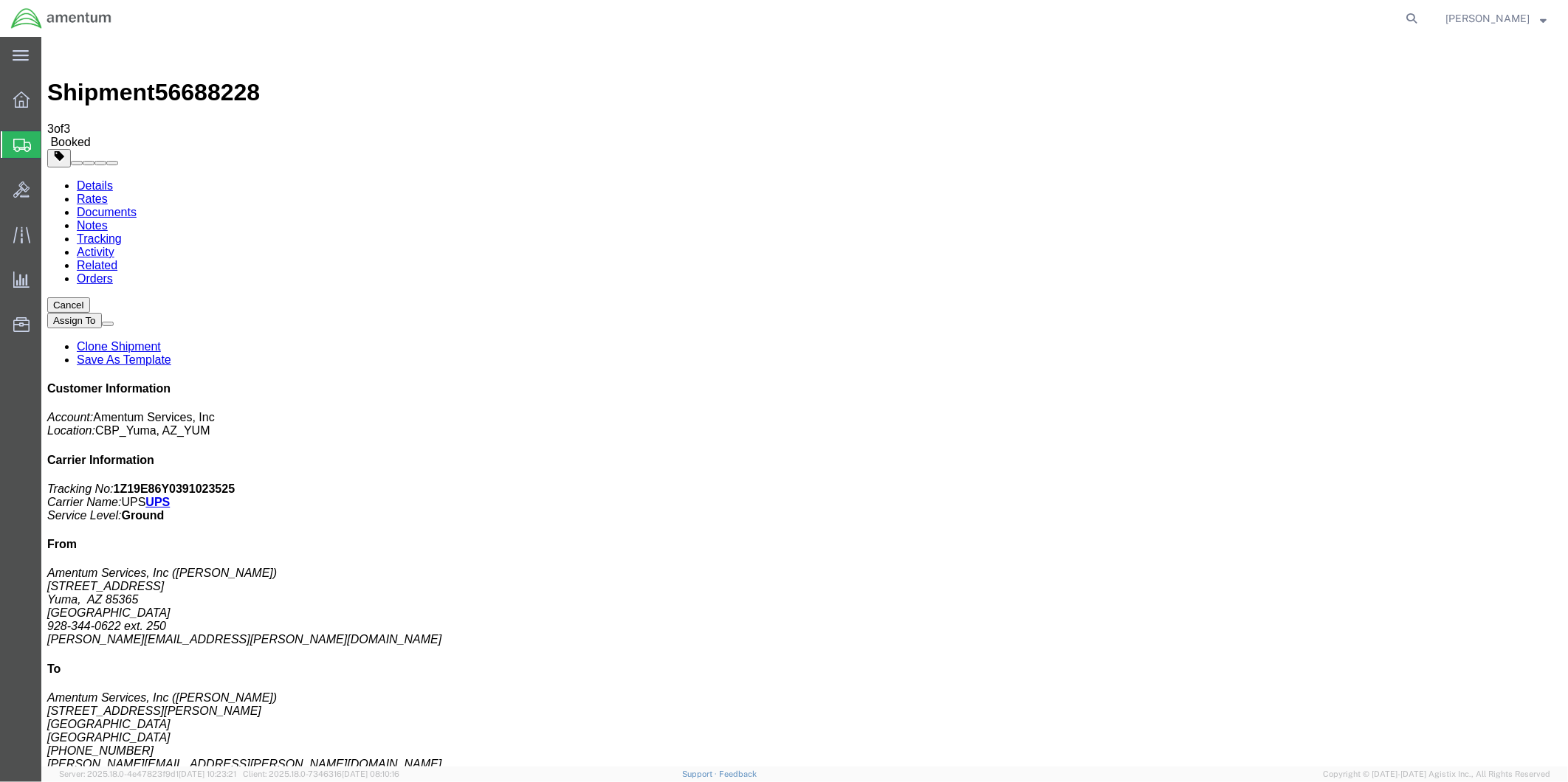
click span "button"
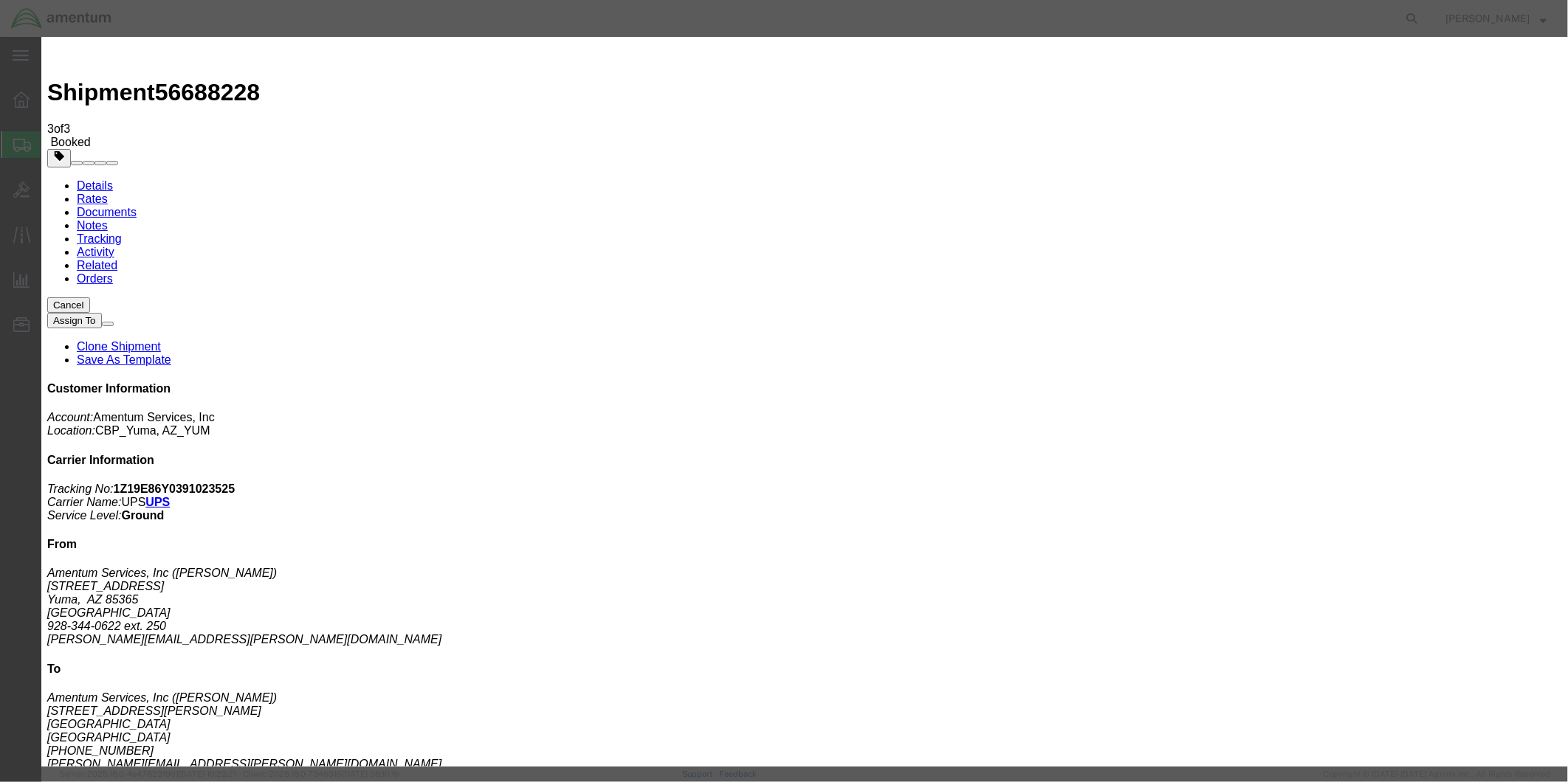
click icon
click div
type input "12:00 PM"
click button "Apply"
click button "Save"
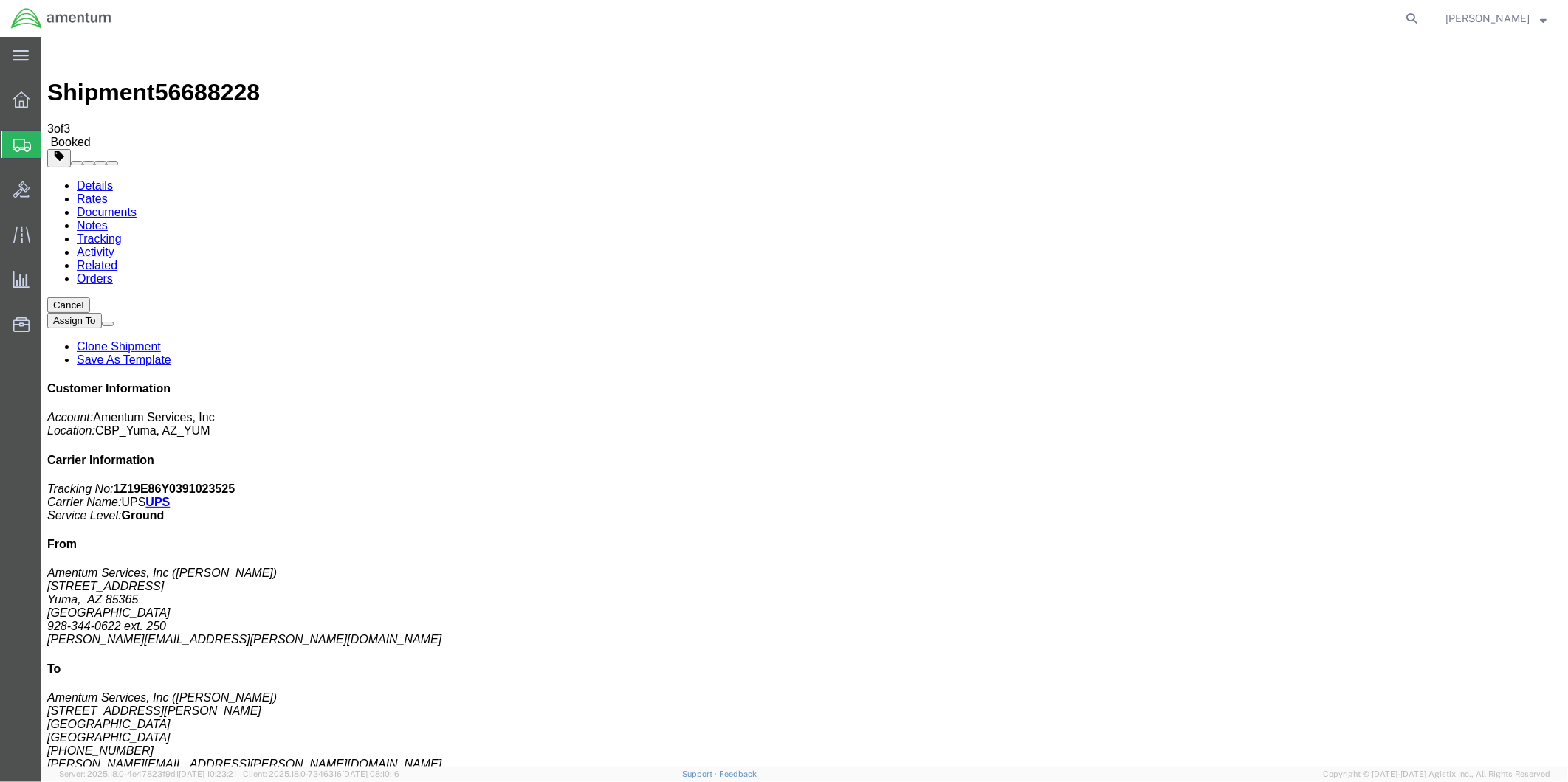
click button "Close"
